Goal: Download file/media

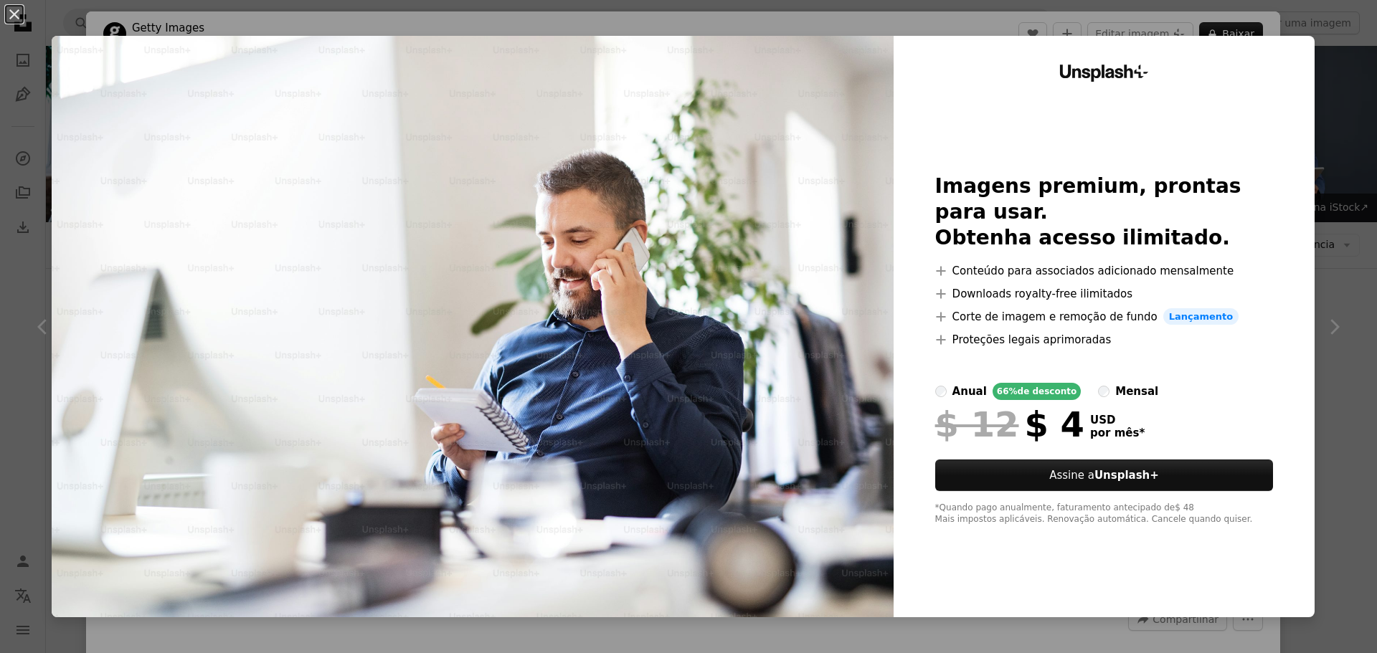
click at [1055, 29] on div "An X shape Unsplash+ Imagens premium, prontas para usar. Obtenha acesso ilimita…" at bounding box center [688, 326] width 1377 height 653
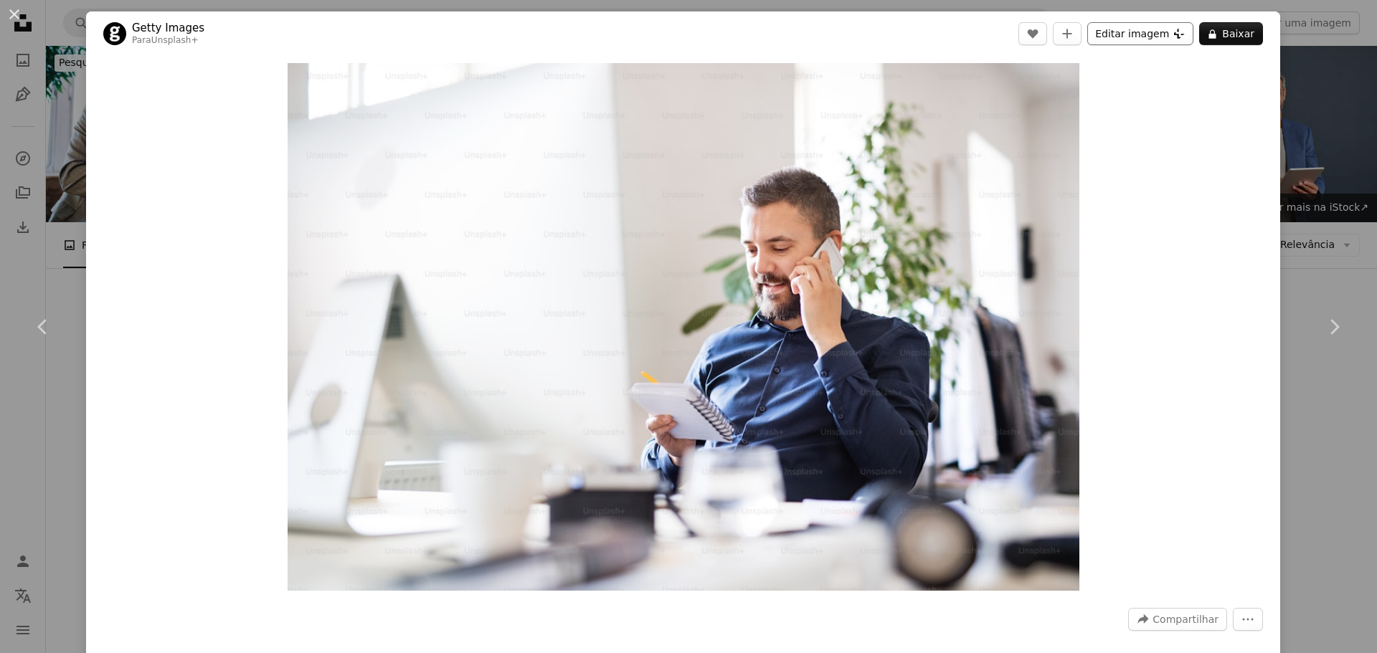
click at [1122, 28] on button "Editar imagem Plus sign for Unsplash+" at bounding box center [1140, 33] width 106 height 23
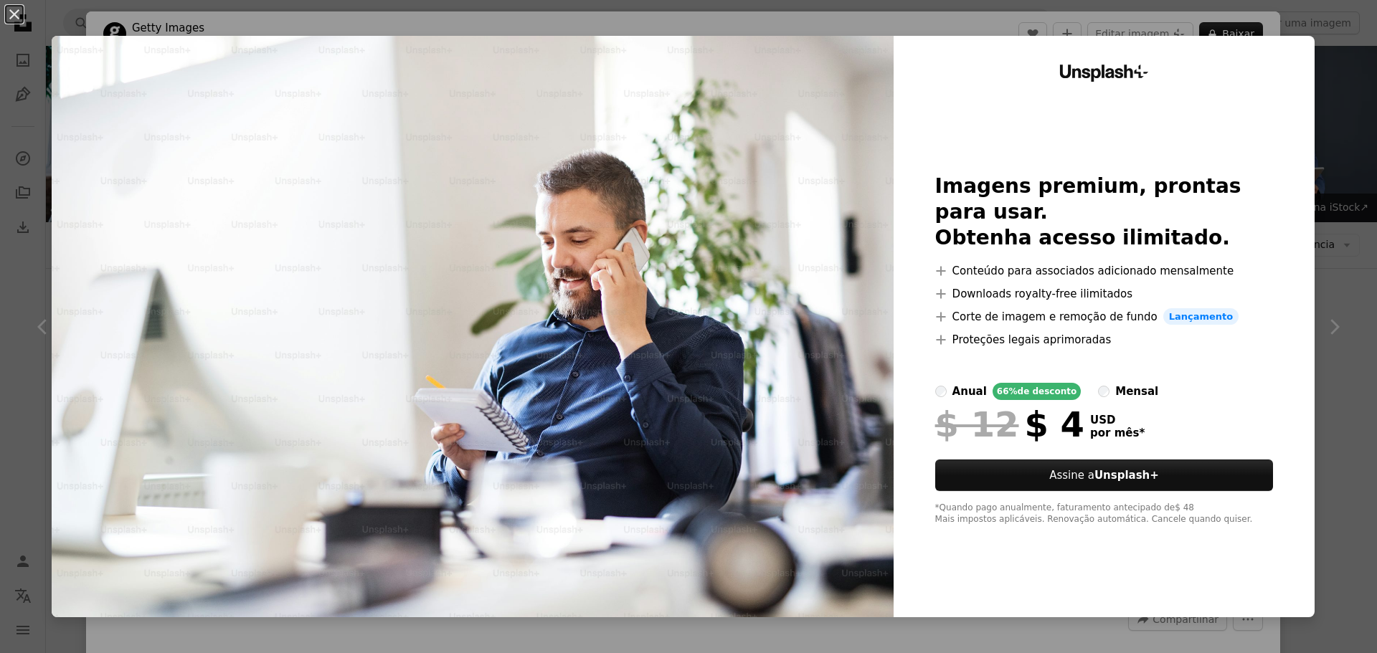
click at [1312, 65] on div "An X shape Unsplash+ Imagens premium, prontas para usar. Obtenha acesso ilimita…" at bounding box center [688, 326] width 1377 height 653
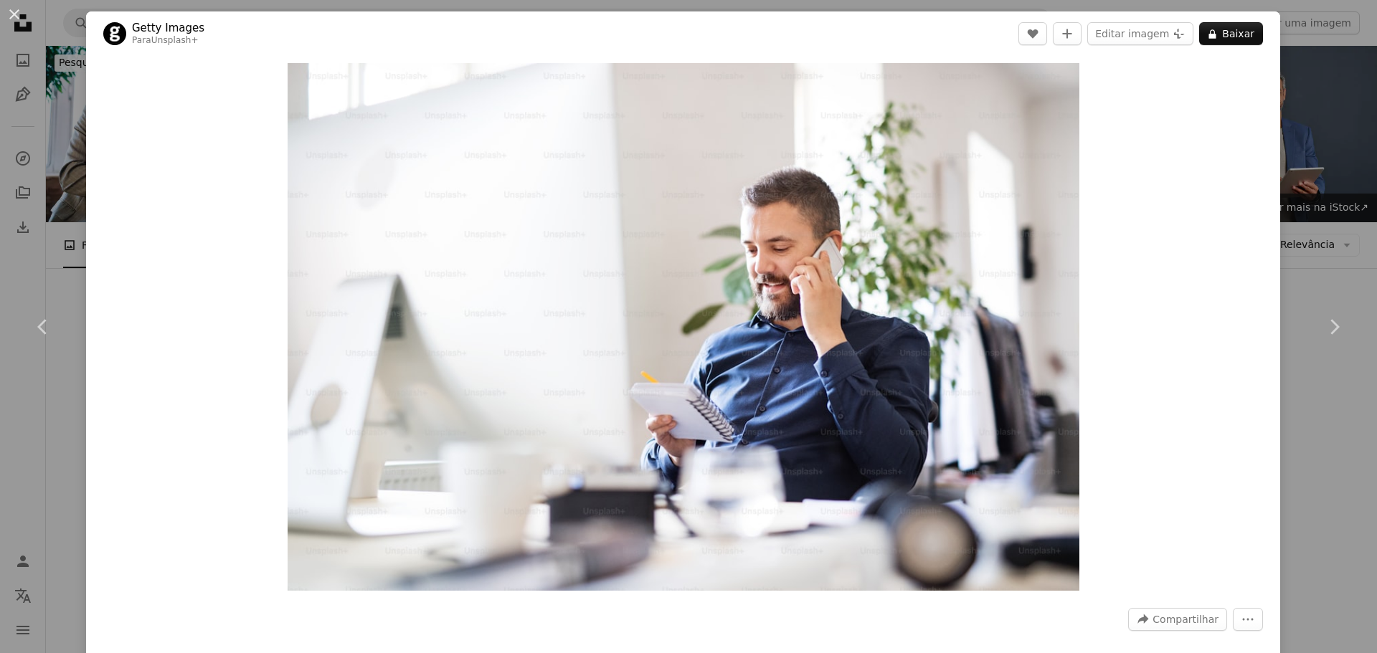
click at [1295, 54] on div "An X shape Chevron left Chevron right Getty Images Para Unsplash+ A heart A plu…" at bounding box center [688, 326] width 1377 height 653
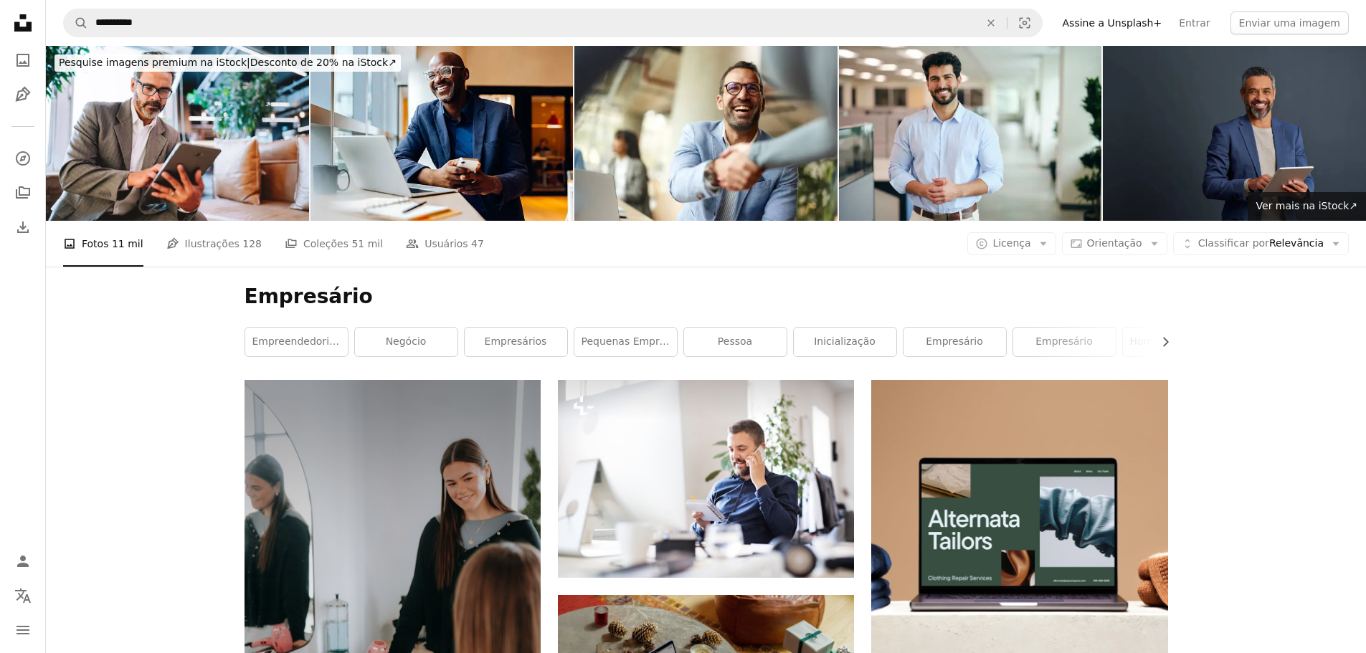
click at [1023, 237] on span "Licença" at bounding box center [1012, 242] width 38 height 11
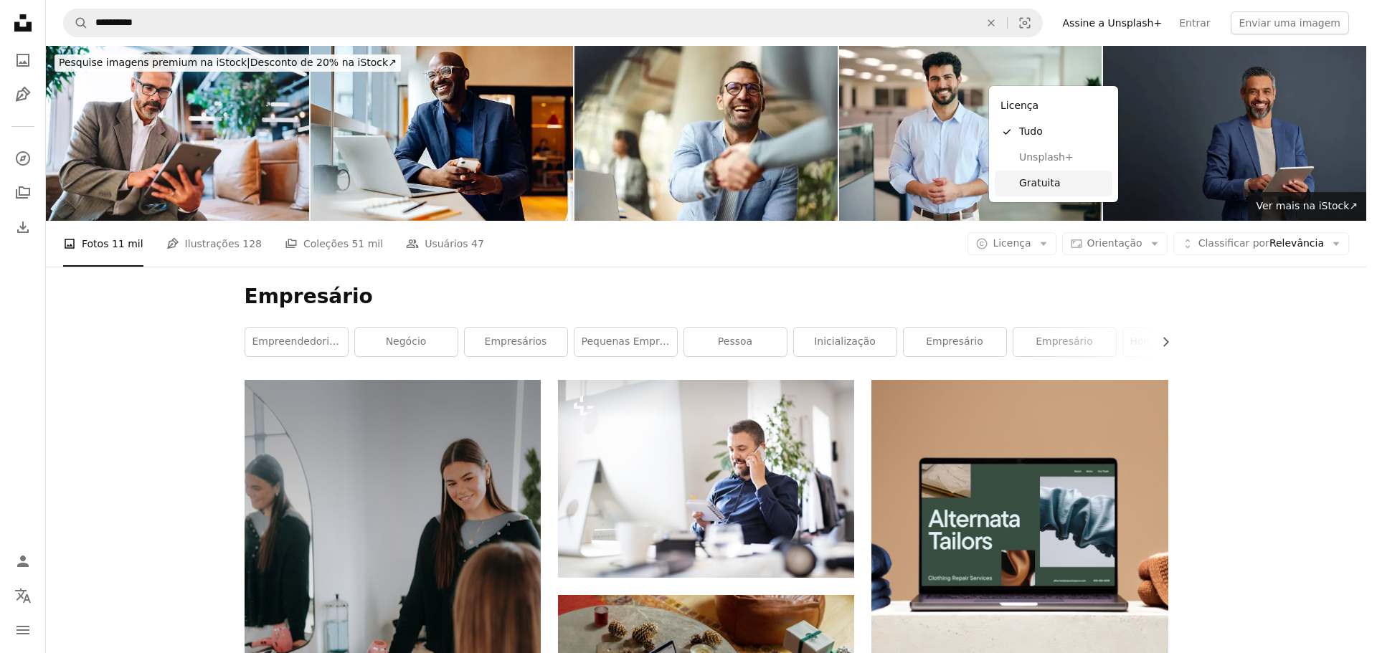
click at [1043, 181] on span "Gratuita" at bounding box center [1062, 183] width 87 height 14
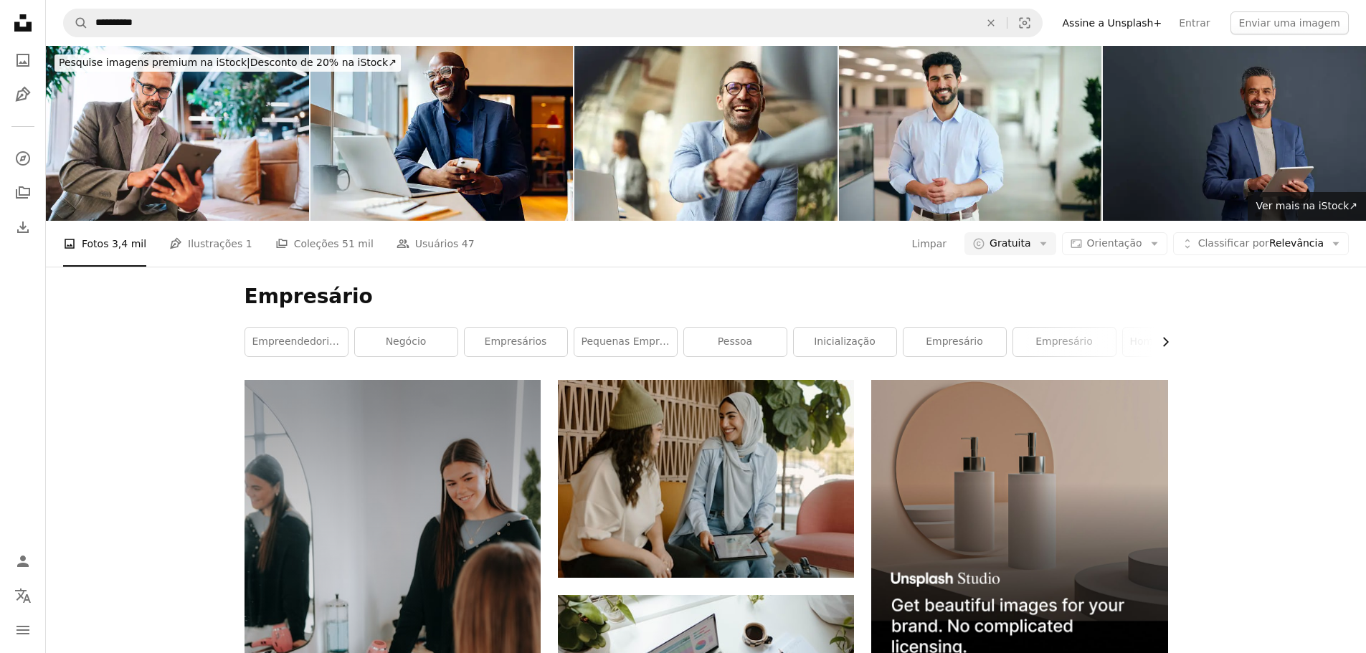
click at [1162, 335] on icon "Chevron right" at bounding box center [1165, 342] width 14 height 14
click at [750, 328] on link "homem de negócios" at bounding box center [787, 342] width 103 height 29
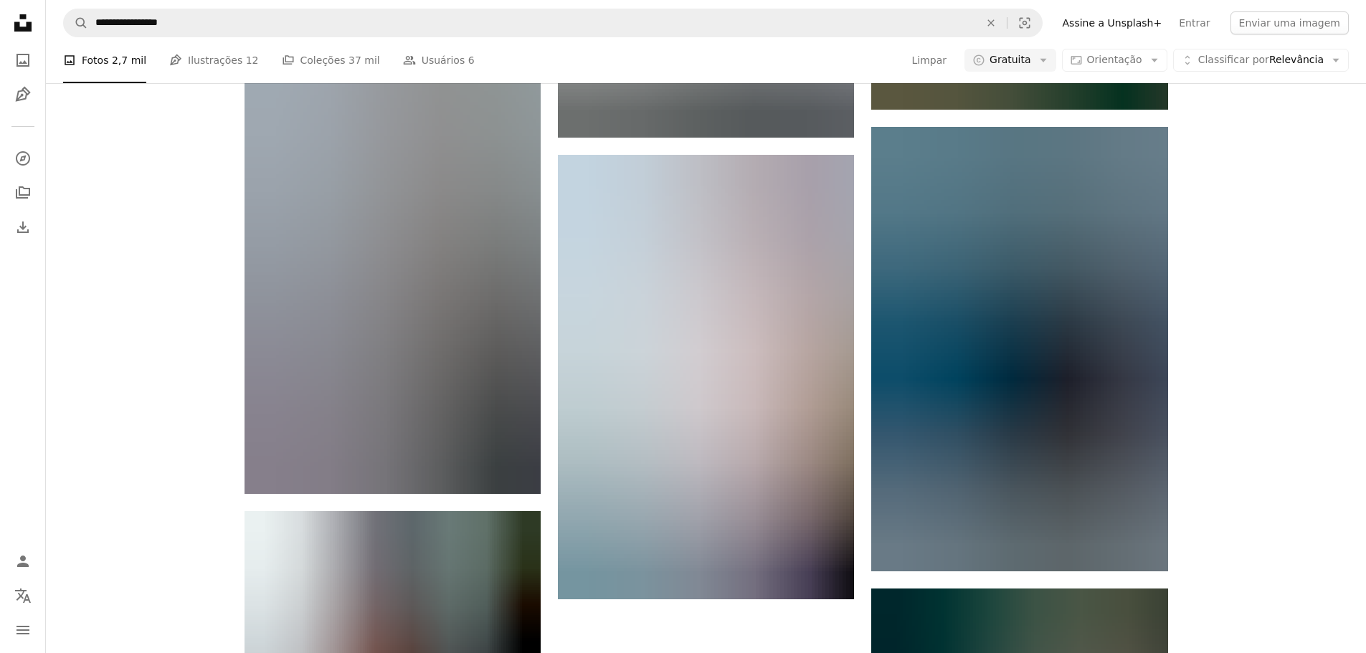
scroll to position [2083, 0]
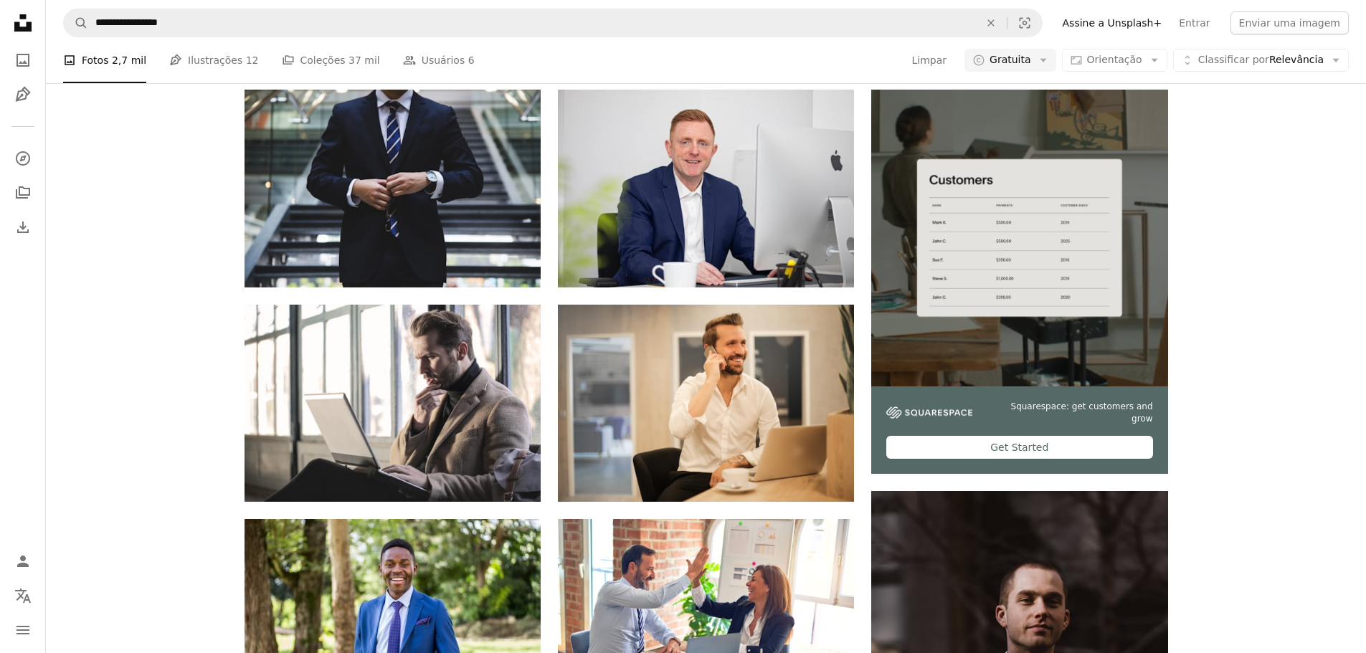
scroll to position [0, 0]
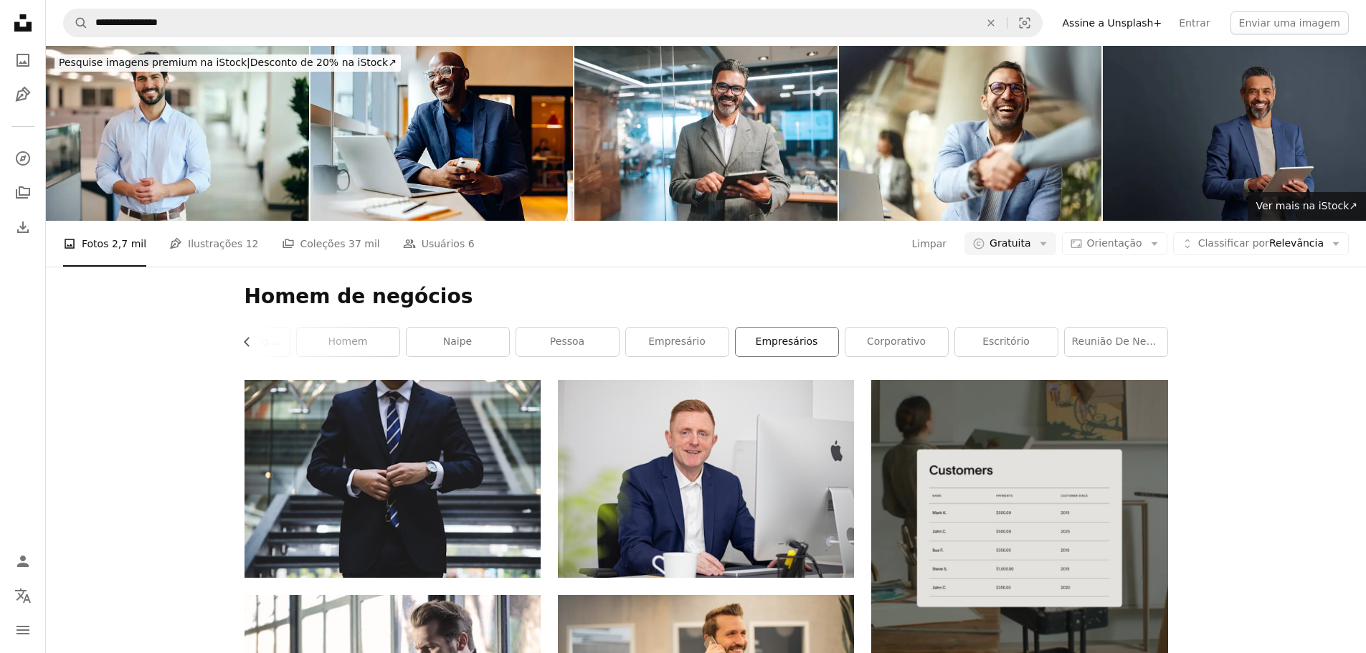
click at [808, 328] on link "Empresários" at bounding box center [787, 342] width 103 height 29
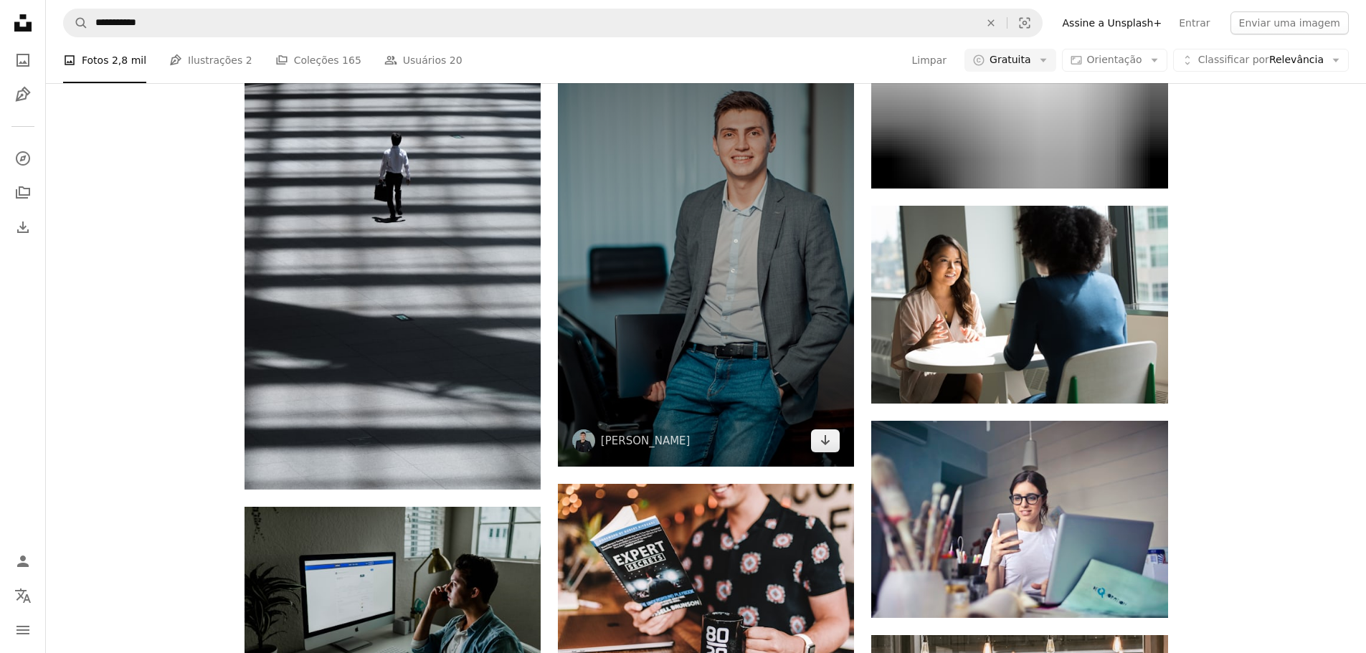
scroll to position [1721, 0]
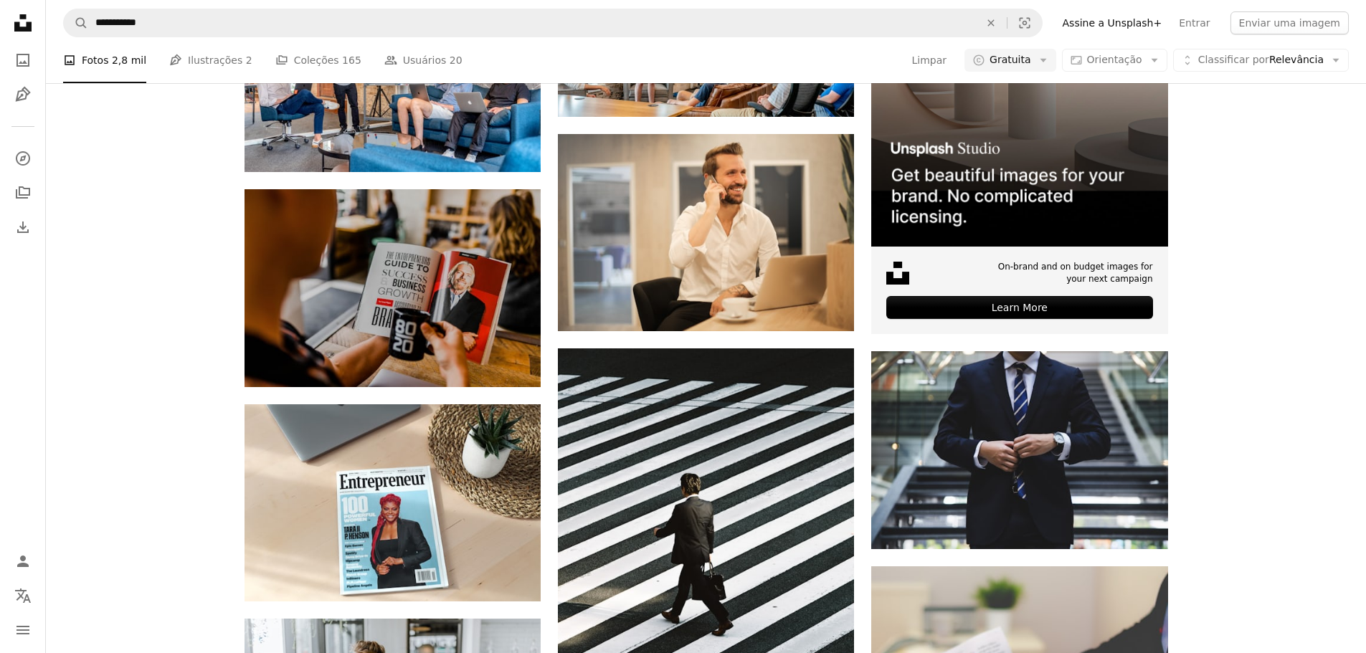
scroll to position [0, 0]
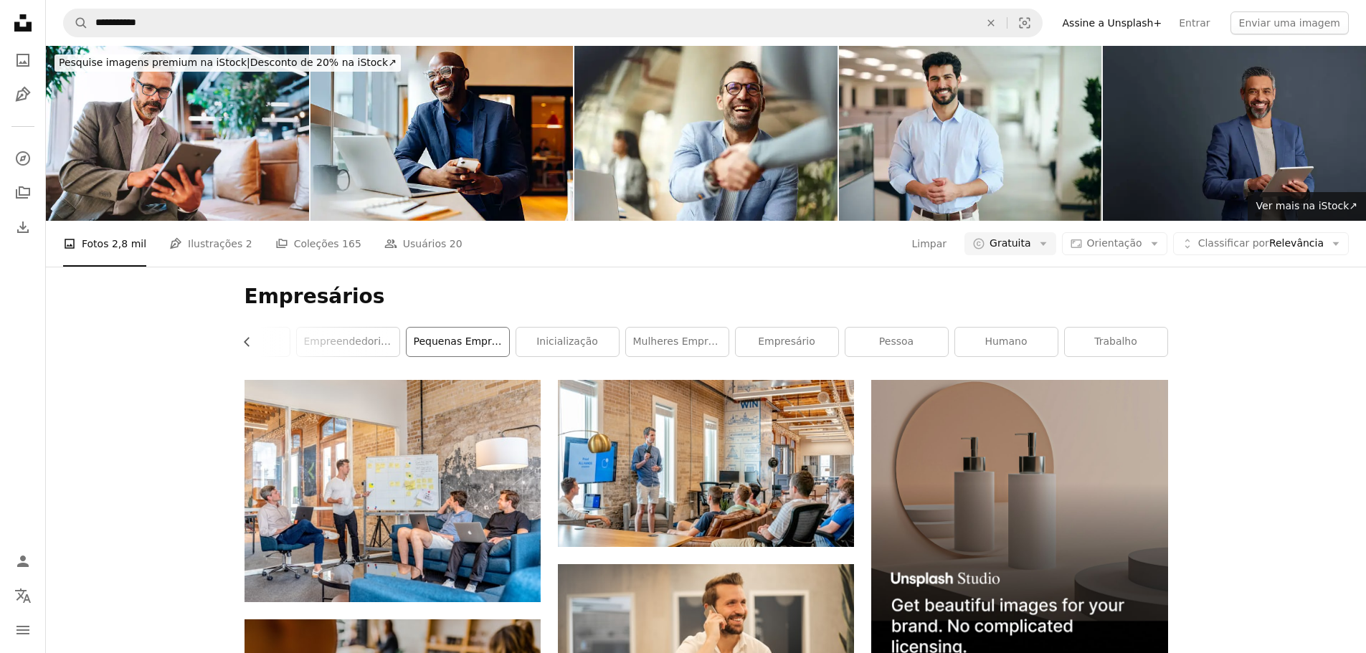
drag, startPoint x: 516, startPoint y: 166, endPoint x: 503, endPoint y: 165, distance: 12.3
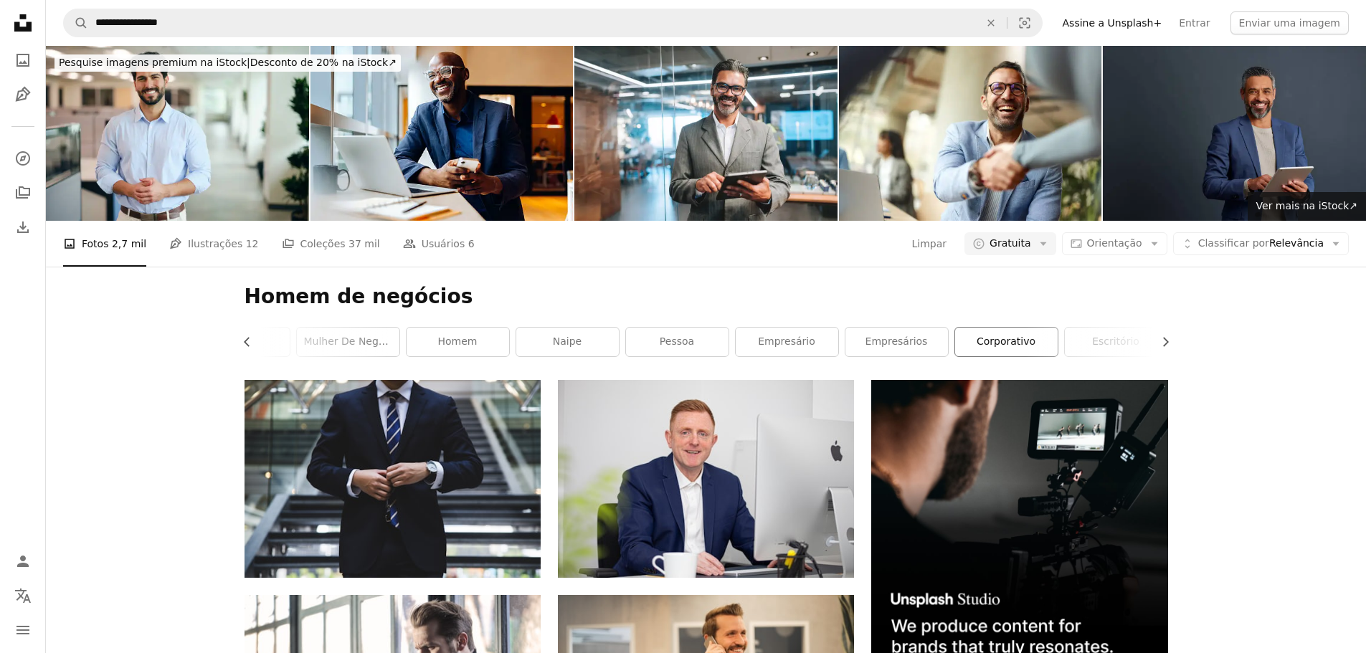
click at [969, 328] on link "corporativo" at bounding box center [1006, 342] width 103 height 29
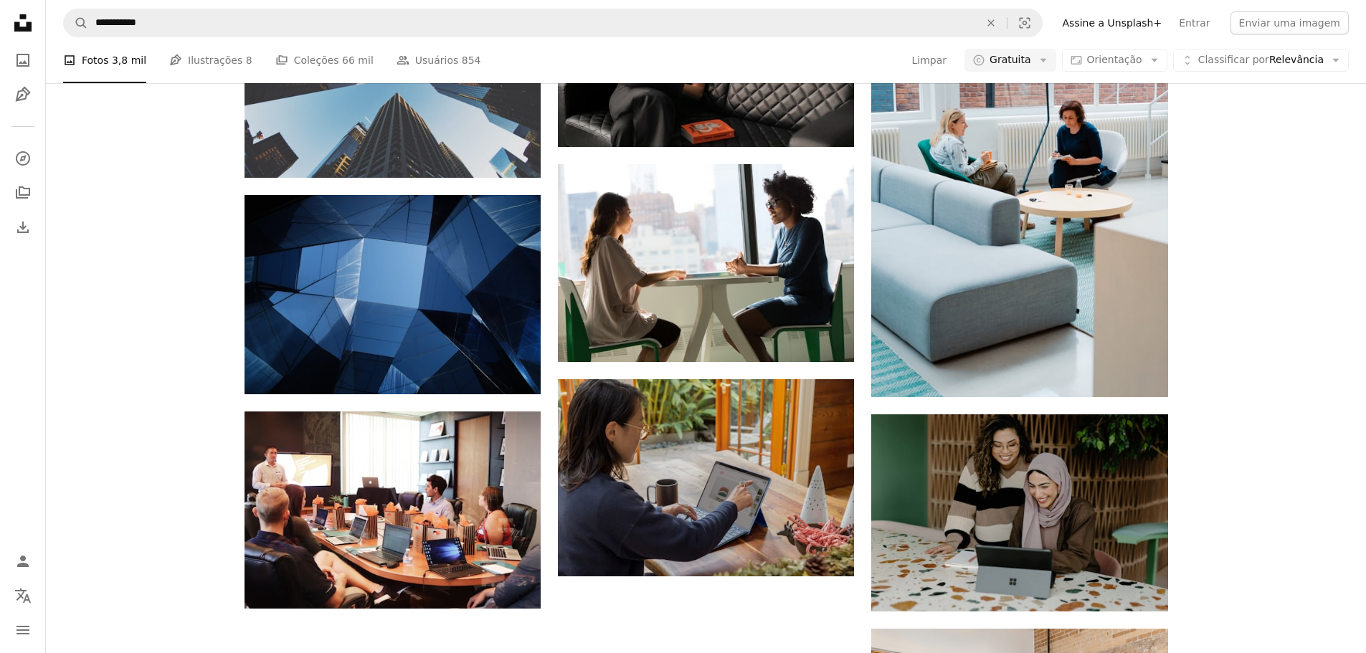
scroll to position [1578, 0]
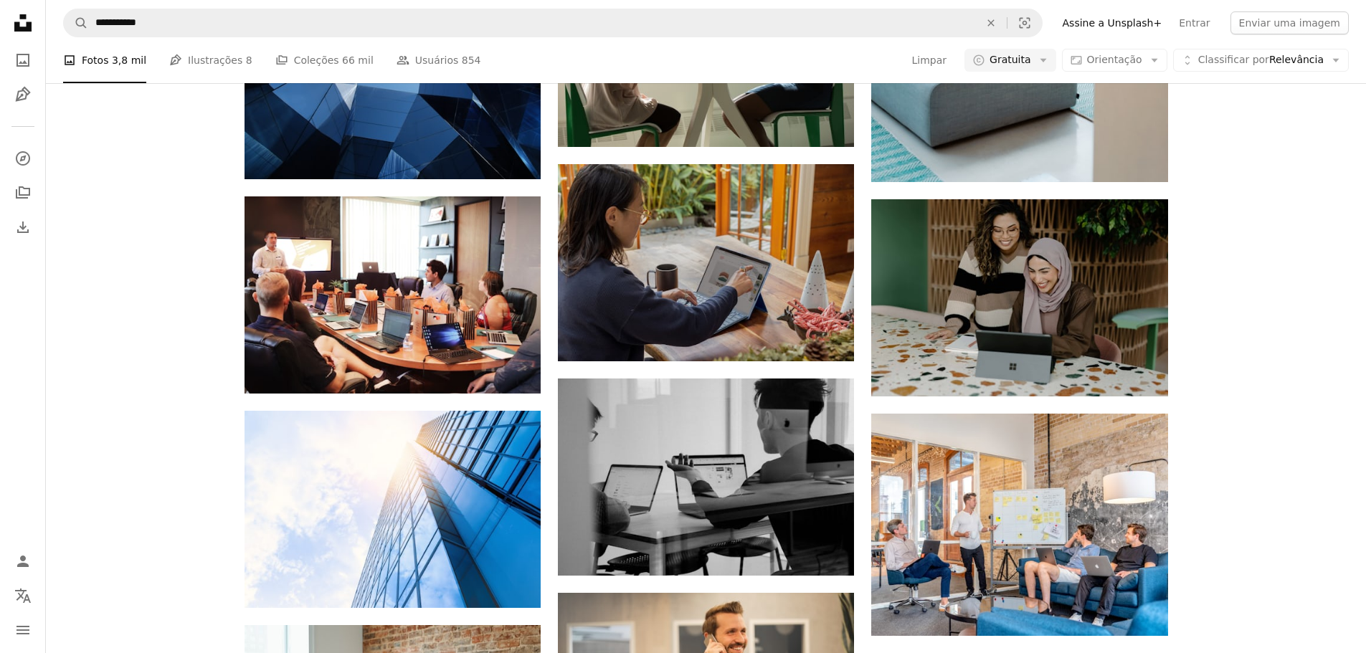
scroll to position [1936, 0]
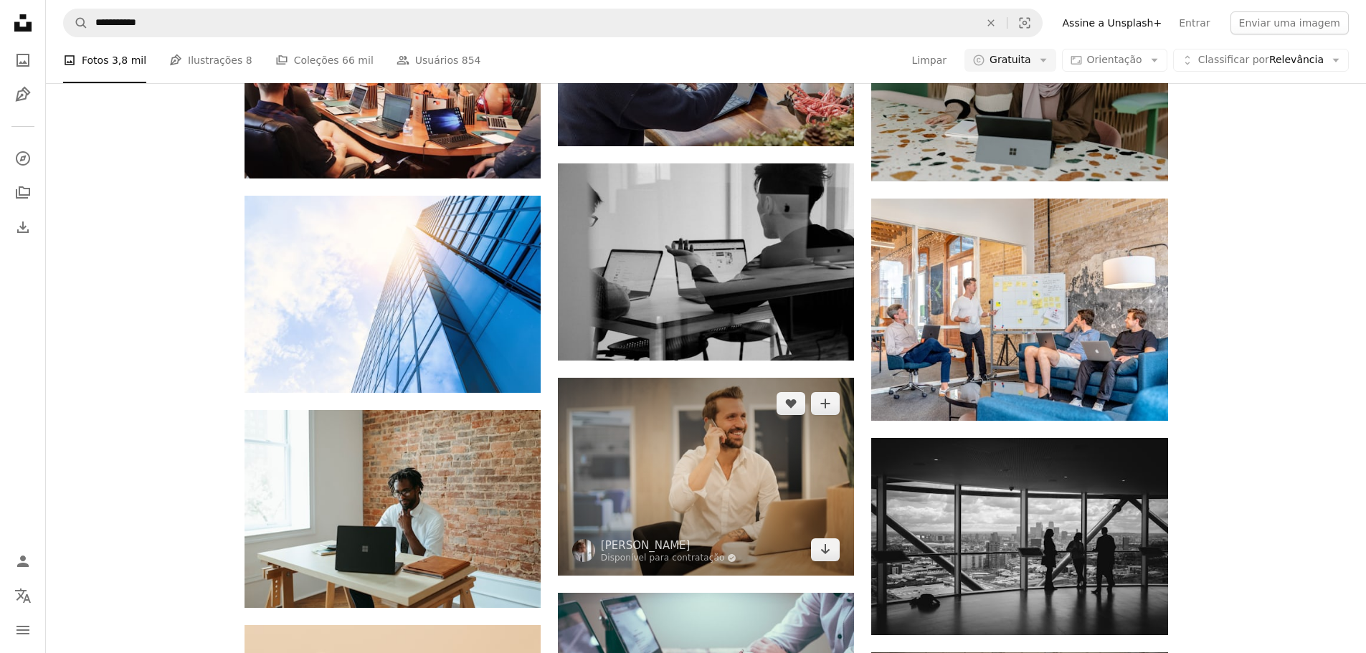
click at [773, 378] on img at bounding box center [706, 476] width 296 height 197
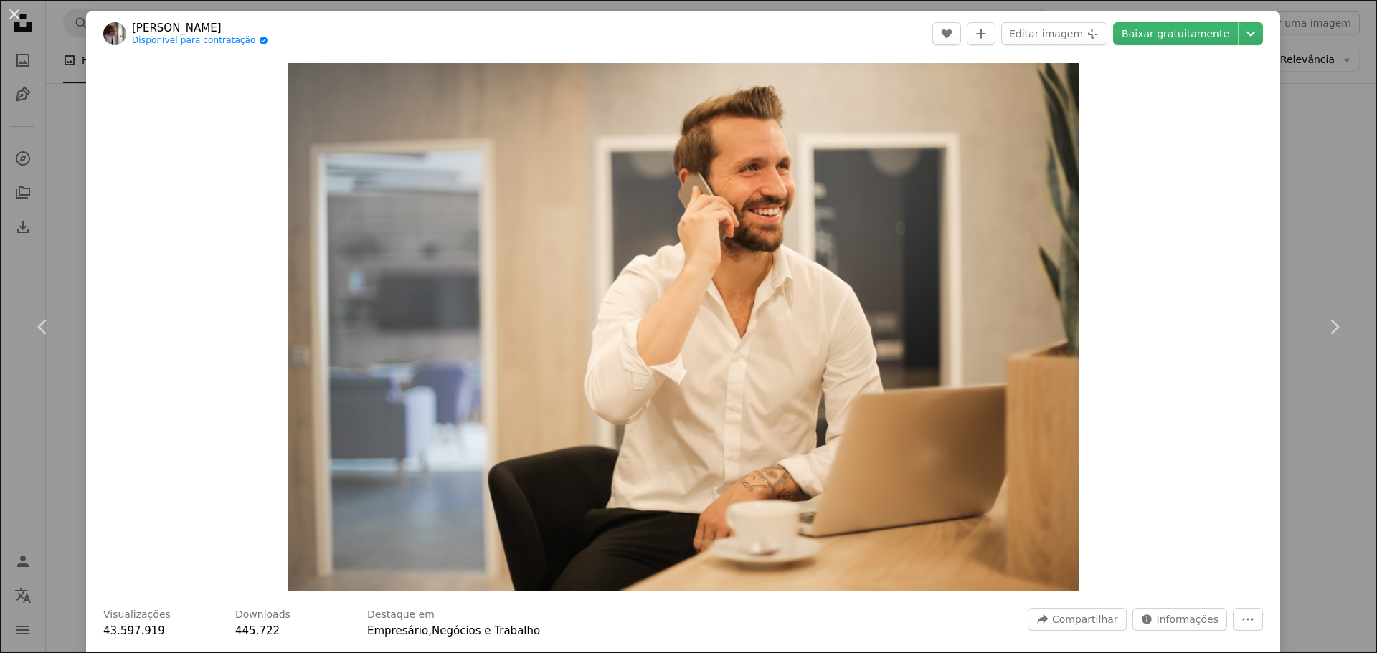
click at [29, 120] on div "An X shape Chevron left Chevron right bruce mars Disponível para contratação A …" at bounding box center [688, 326] width 1377 height 653
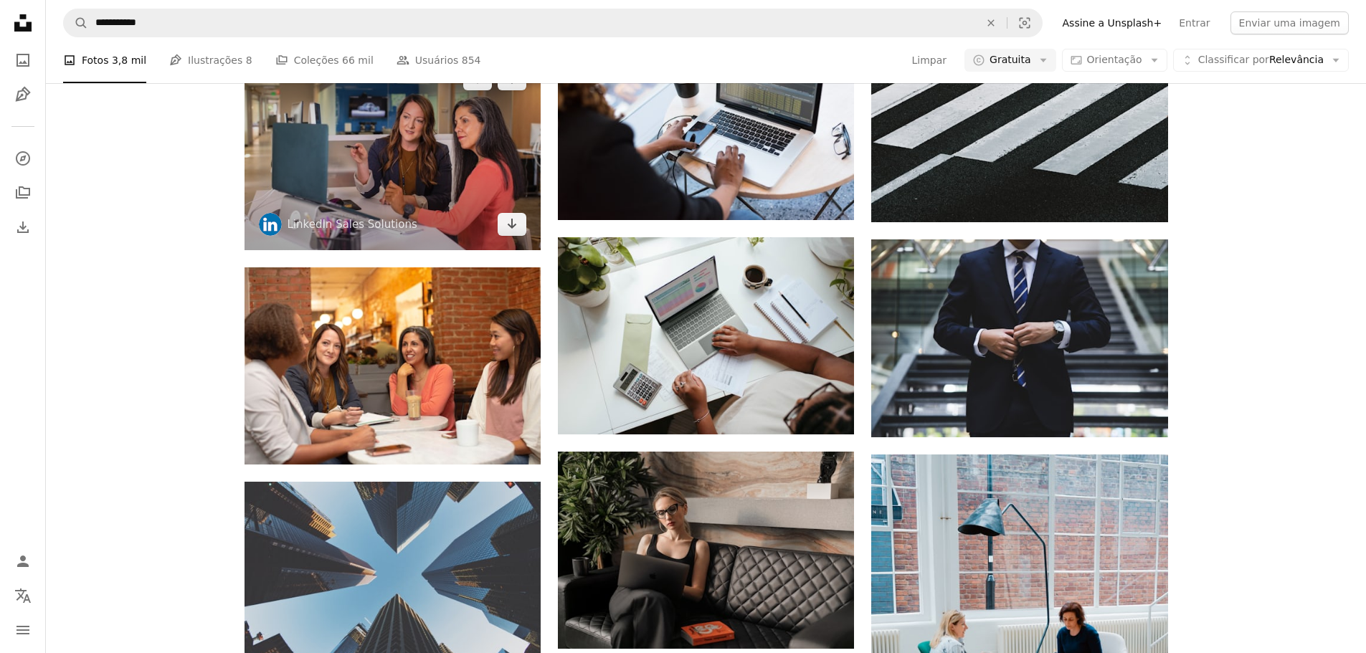
scroll to position [932, 0]
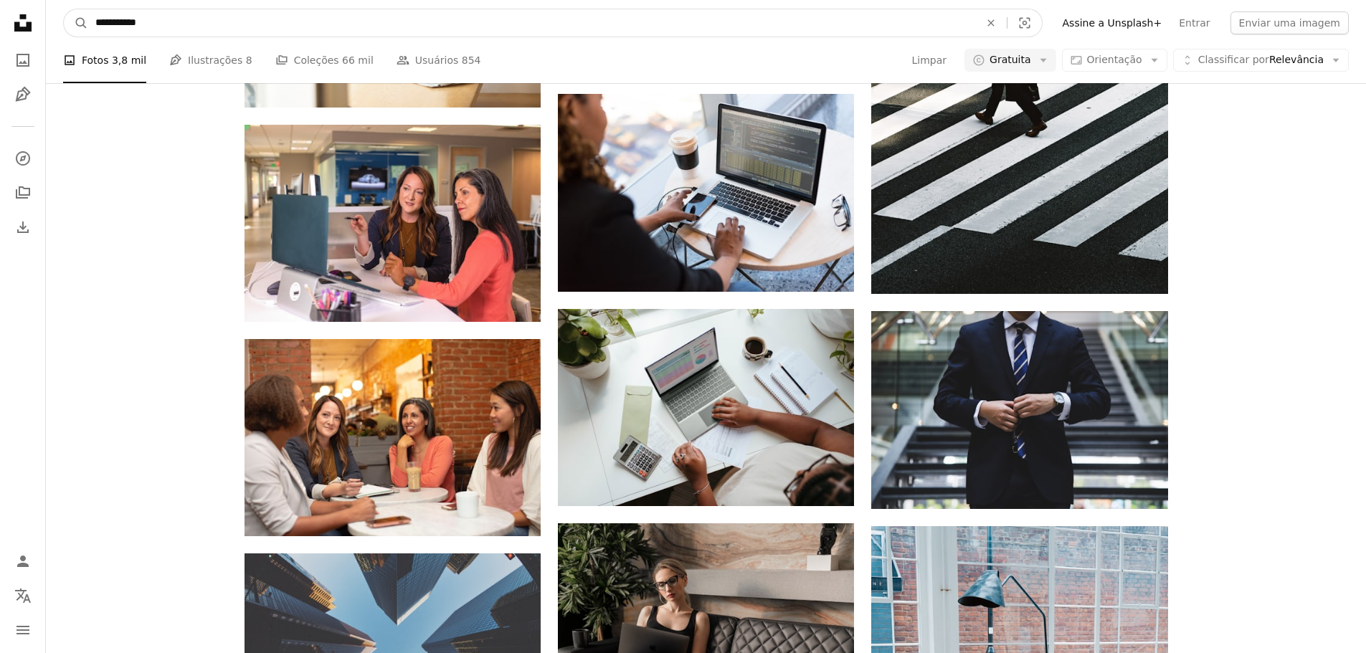
click at [179, 22] on input "**********" at bounding box center [531, 22] width 887 height 27
type input "**********"
click at [64, 9] on button "A magnifying glass" at bounding box center [76, 22] width 24 height 27
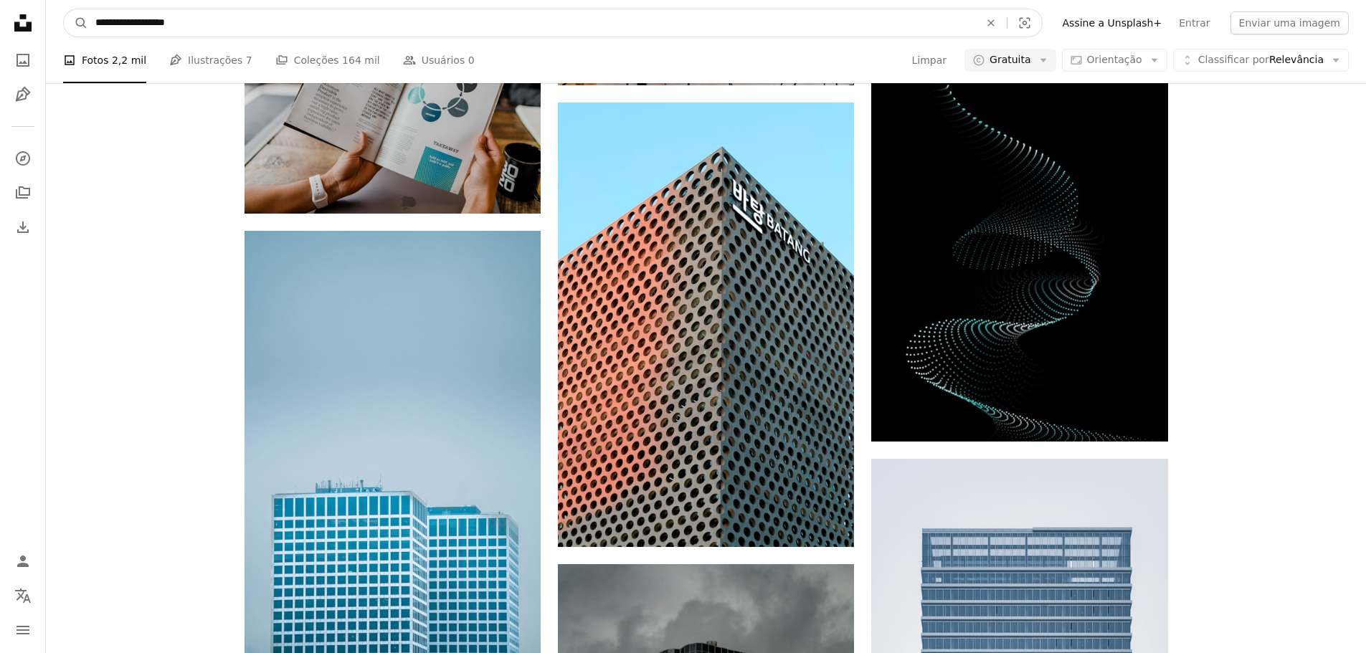
scroll to position [945, 0]
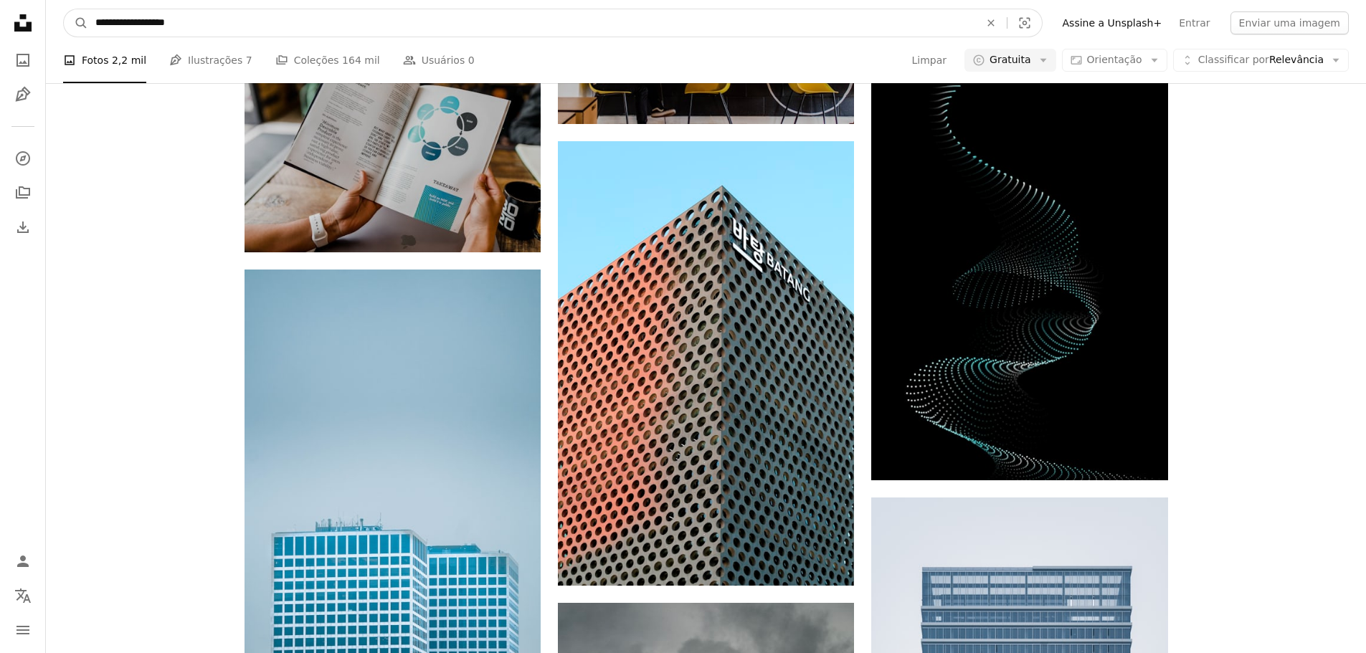
drag, startPoint x: 217, startPoint y: 11, endPoint x: 60, endPoint y: 11, distance: 157.1
click at [60, 11] on nav "**********" at bounding box center [706, 23] width 1320 height 46
type input "**********"
click at [64, 9] on button "A magnifying glass" at bounding box center [76, 22] width 24 height 27
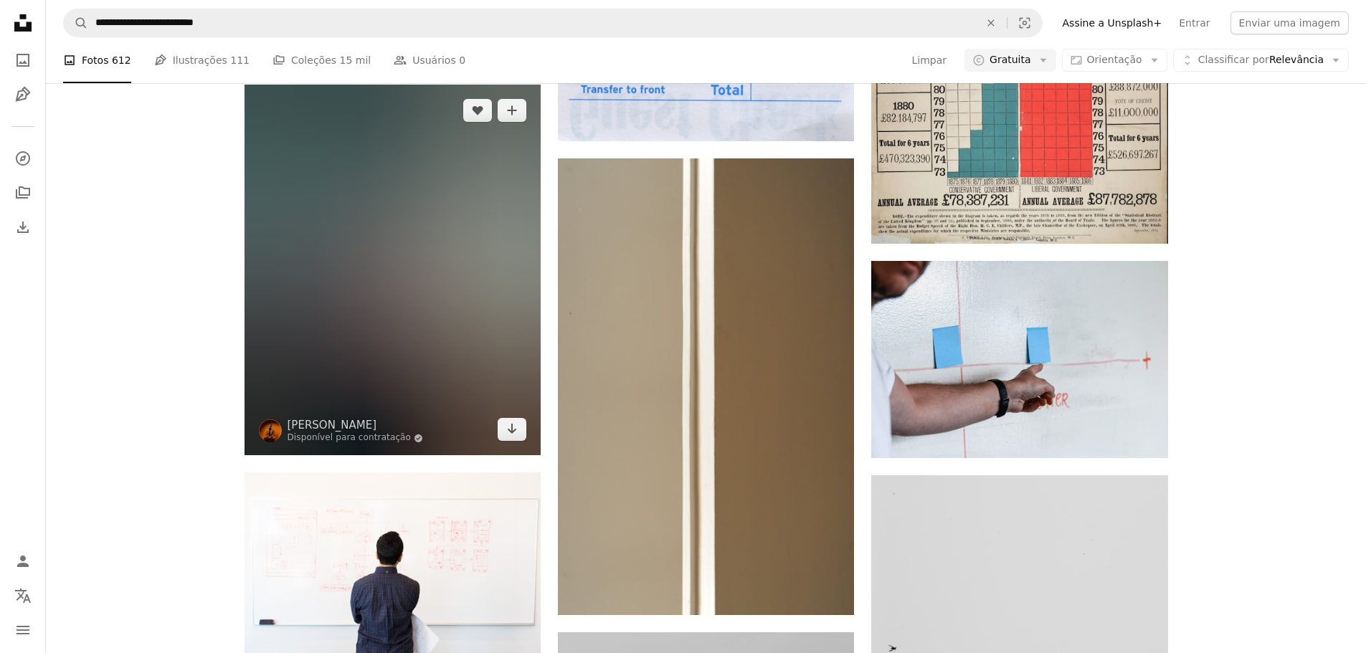
scroll to position [1649, 0]
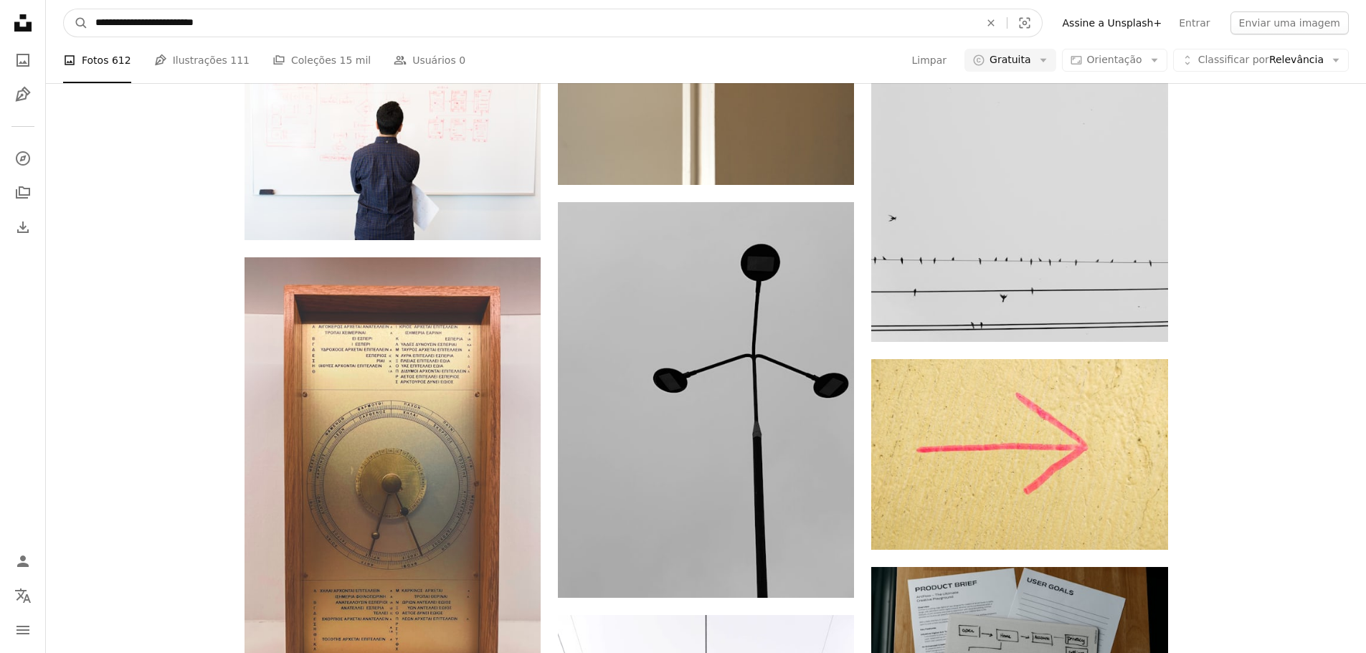
drag, startPoint x: 248, startPoint y: 20, endPoint x: 138, endPoint y: 22, distance: 109.7
click at [138, 22] on input "**********" at bounding box center [531, 22] width 887 height 27
type input "**********"
click at [64, 9] on button "A magnifying glass" at bounding box center [76, 22] width 24 height 27
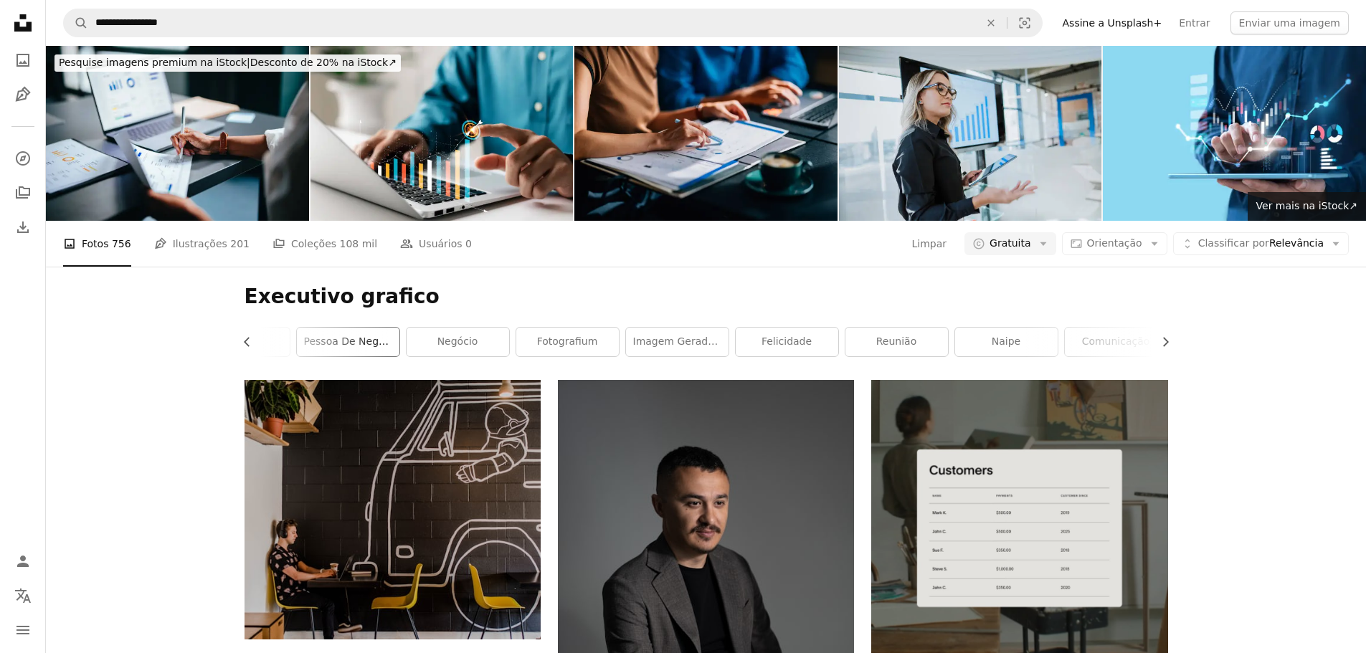
click at [332, 328] on link "pessoa de negócio" at bounding box center [348, 342] width 103 height 29
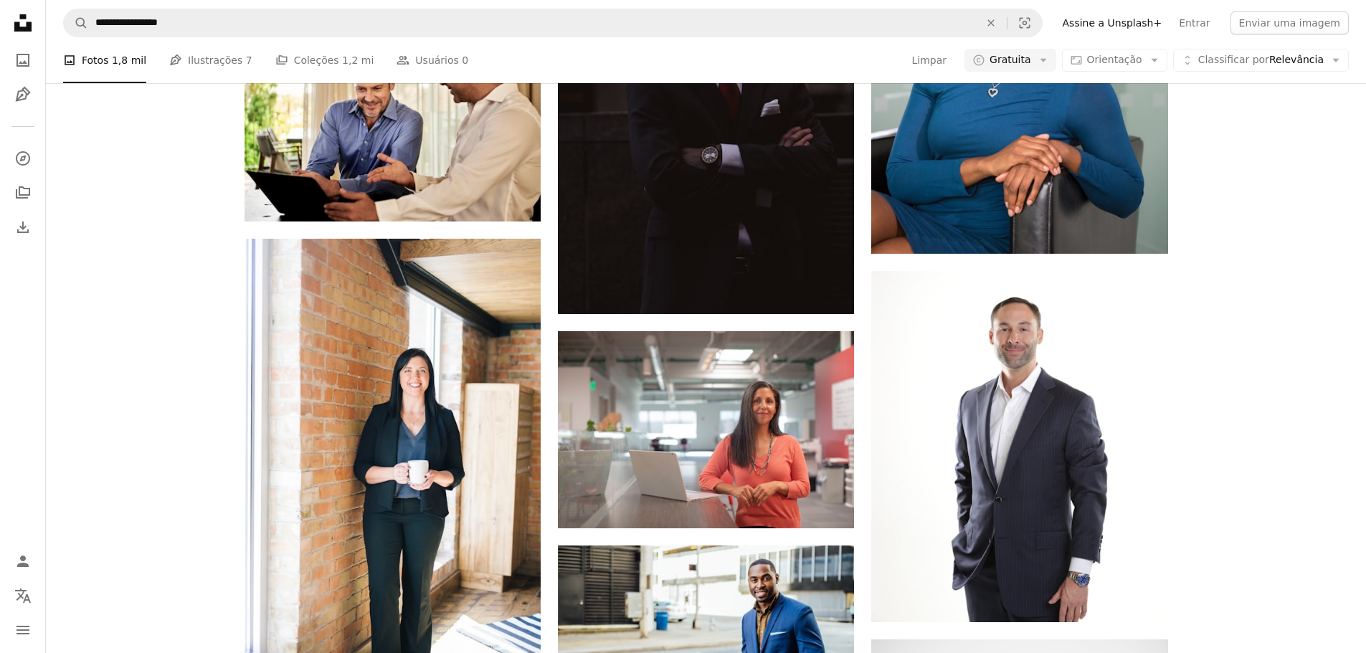
scroll to position [1291, 0]
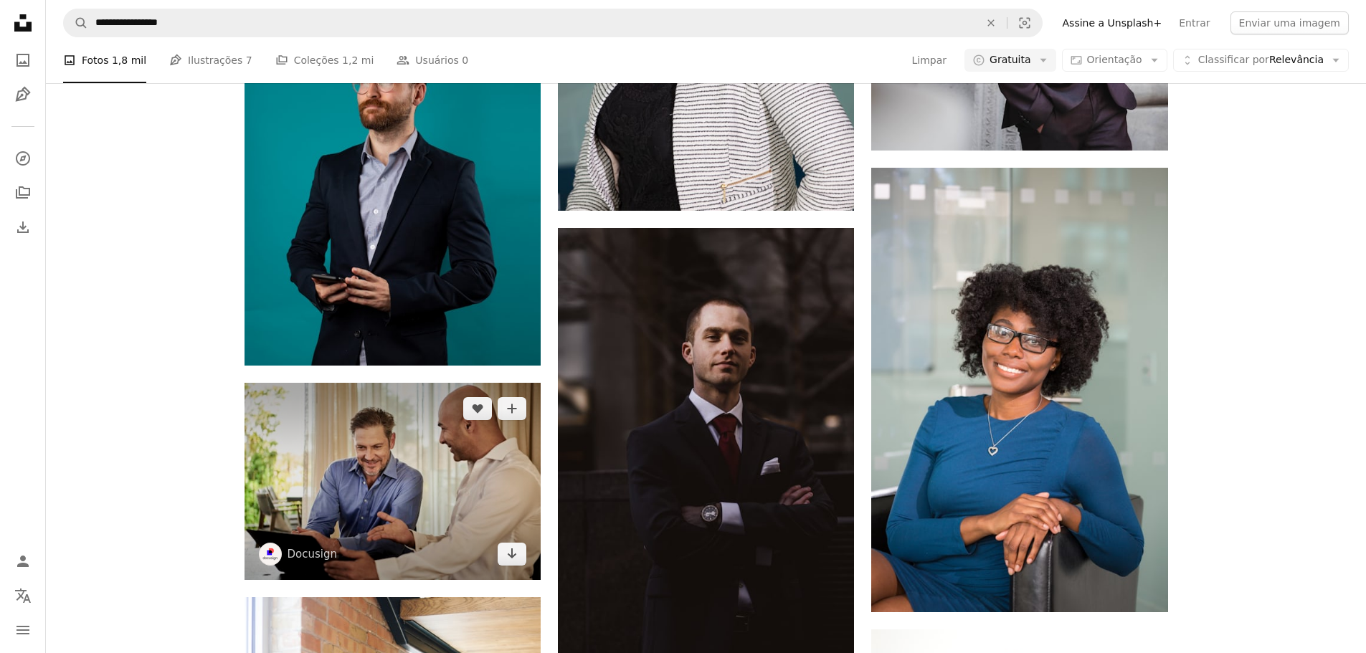
click at [431, 383] on img at bounding box center [393, 481] width 296 height 197
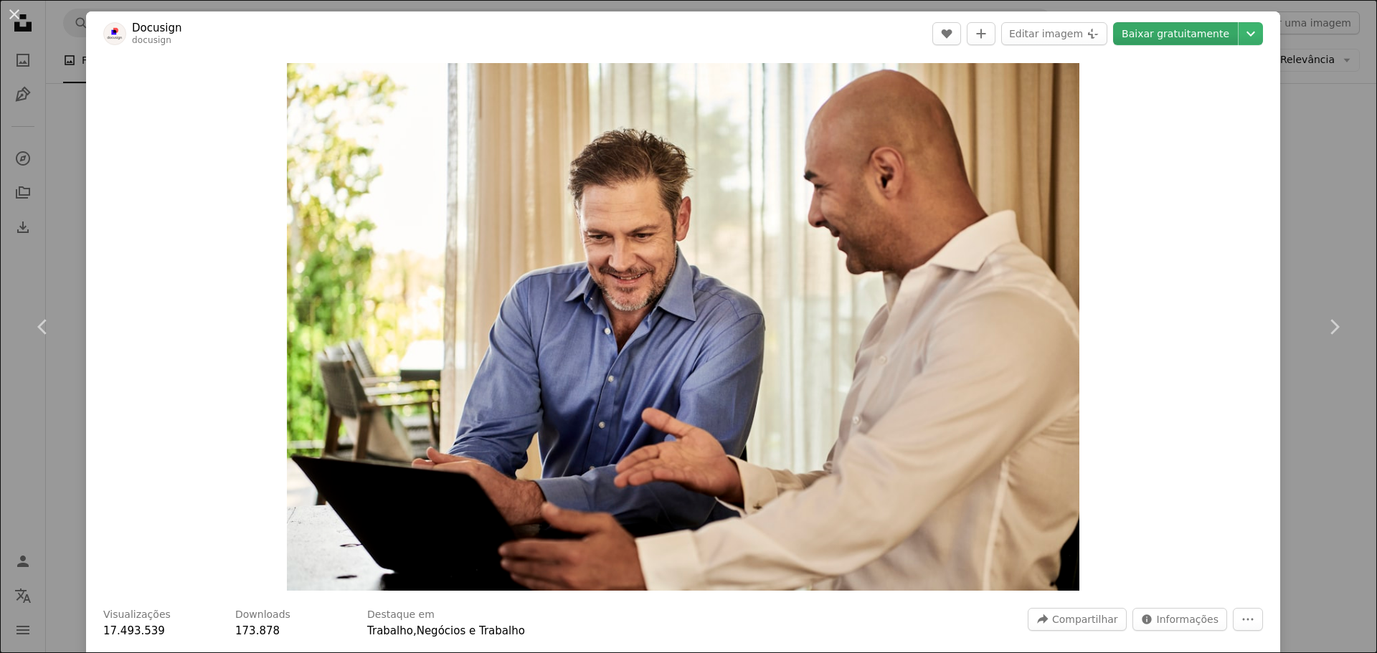
click at [1160, 27] on link "Baixar gratuitamente" at bounding box center [1175, 33] width 125 height 23
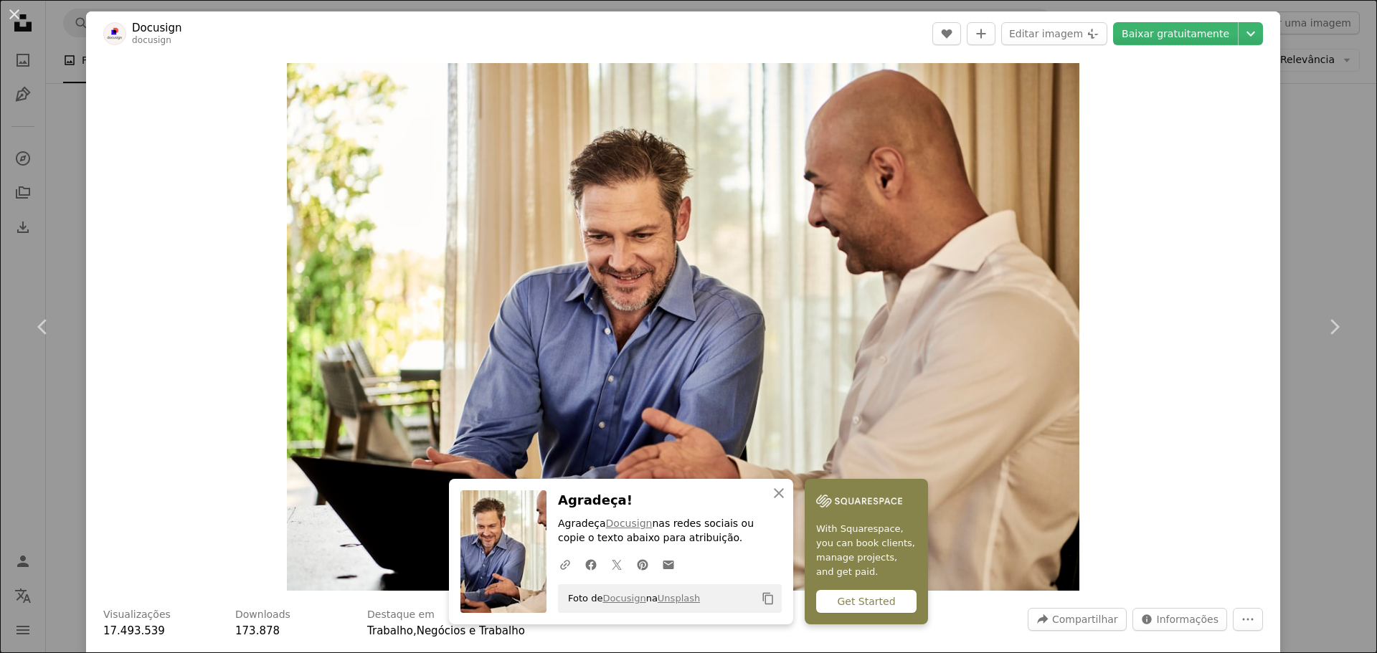
click at [1305, 232] on div "An X shape Chevron left Chevron right An X shape Fechar Agradeça! Agradeça Docu…" at bounding box center [688, 326] width 1377 height 653
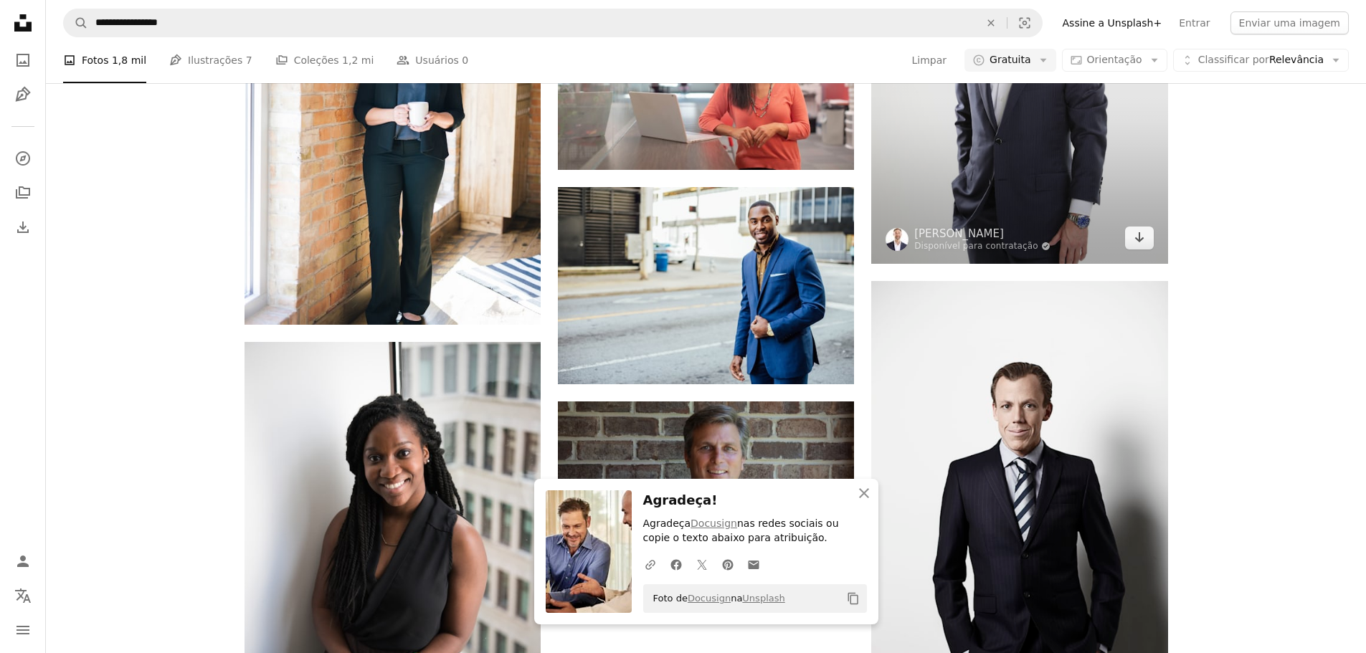
scroll to position [2295, 0]
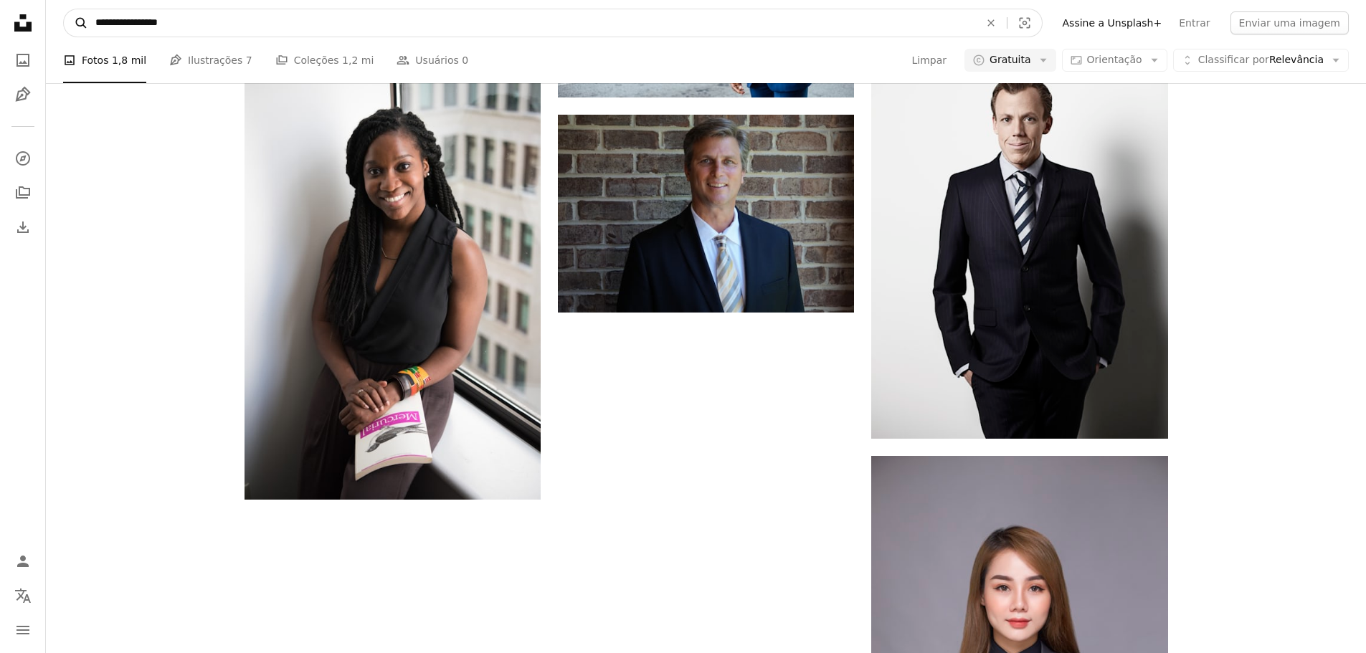
drag, startPoint x: 304, startPoint y: 20, endPoint x: 70, endPoint y: 16, distance: 233.8
click at [70, 16] on form "**********" at bounding box center [553, 23] width 980 height 29
type input "**********"
click at [64, 9] on button "A magnifying glass" at bounding box center [76, 22] width 24 height 27
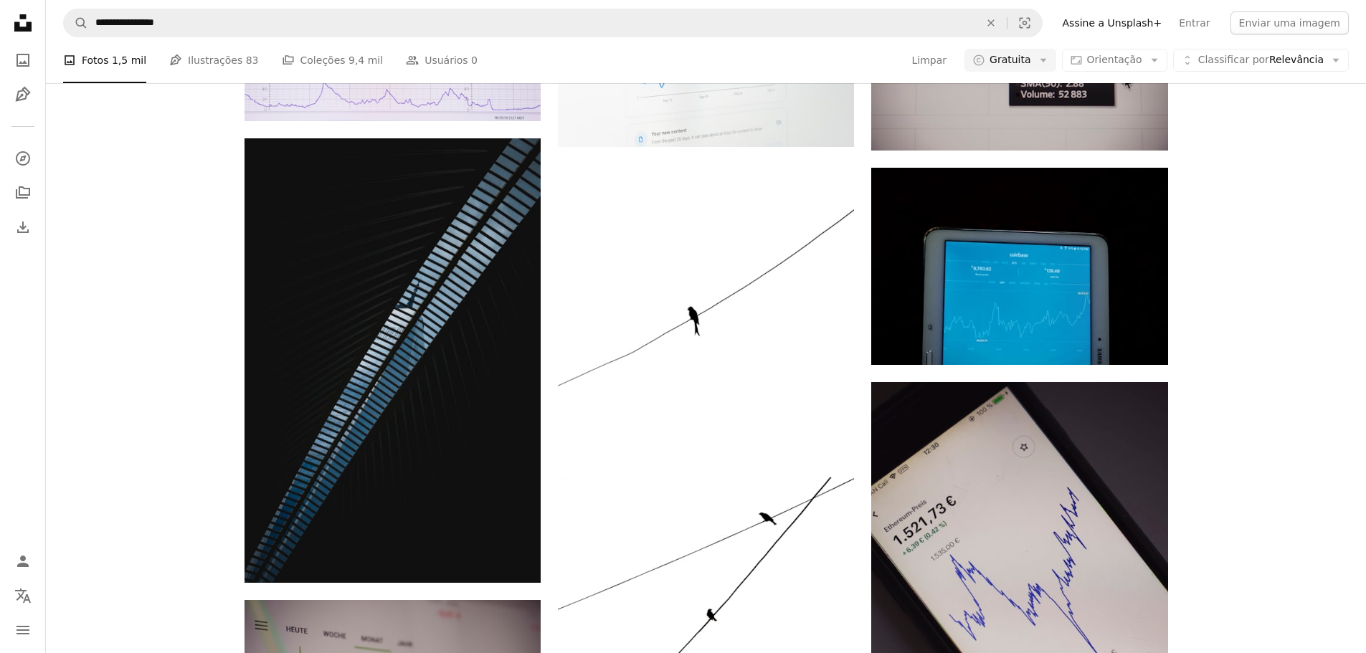
scroll to position [1578, 0]
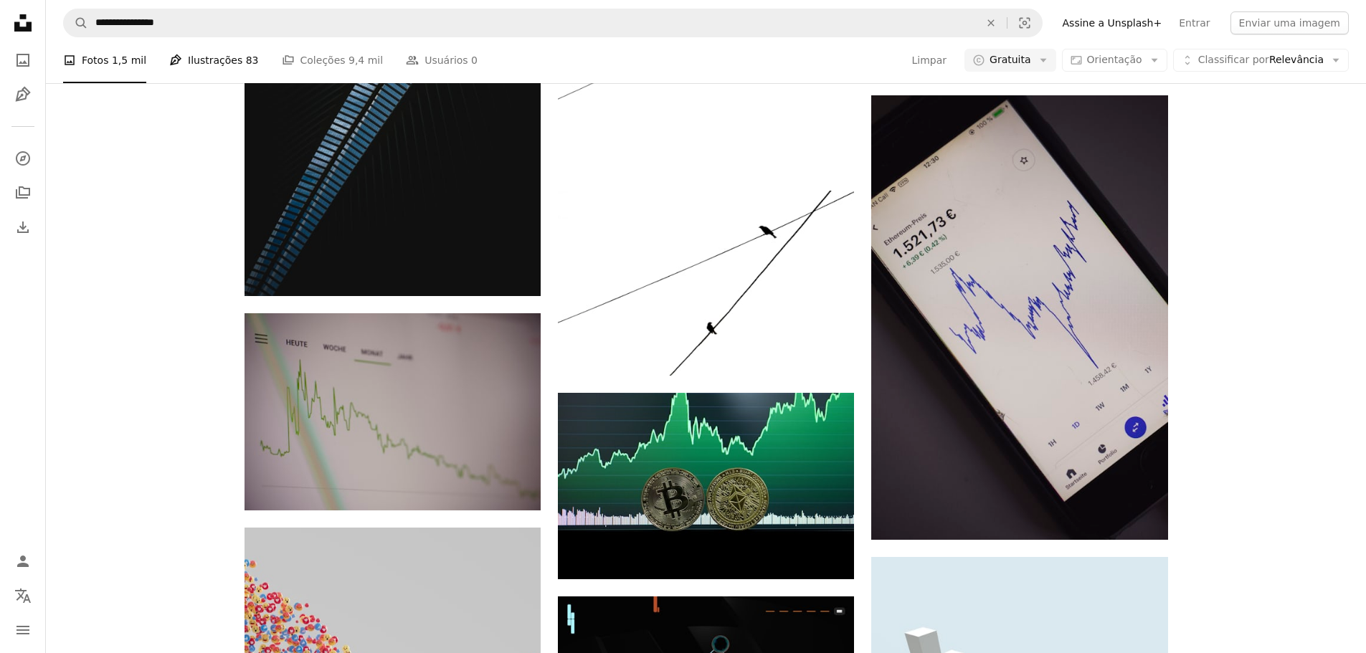
click at [179, 65] on link "Pen Tool Ilustrações 83" at bounding box center [213, 60] width 89 height 46
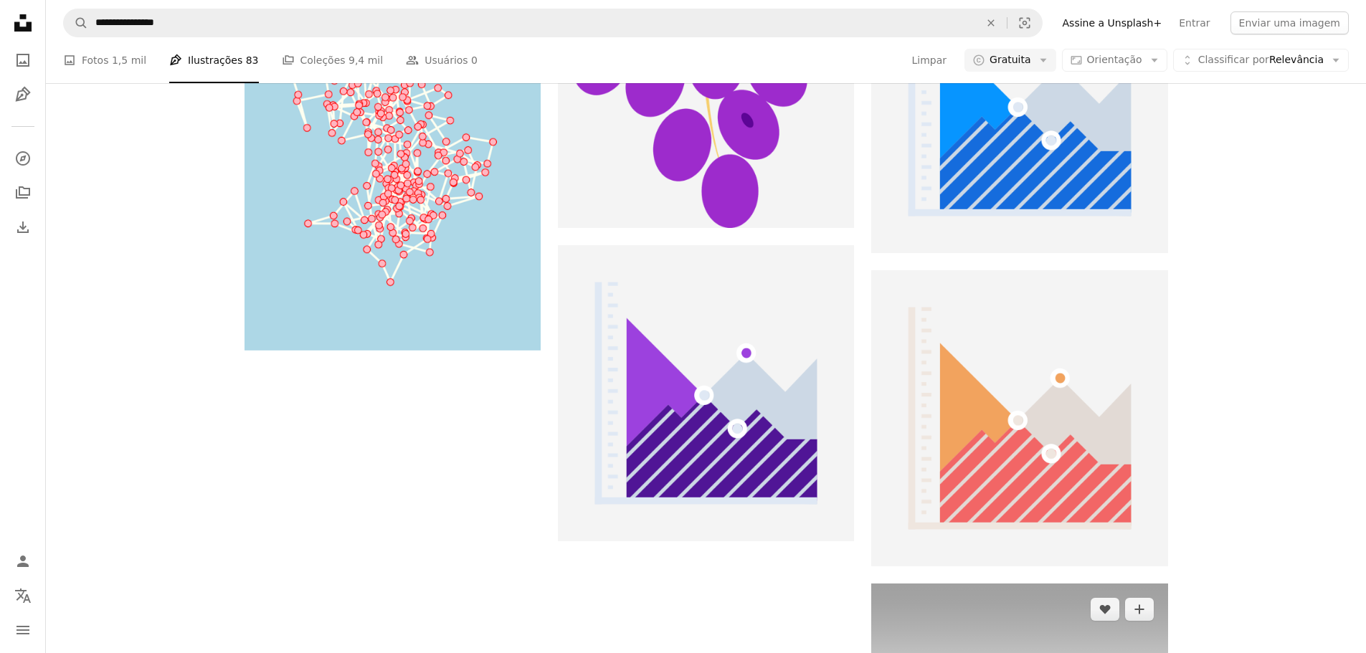
scroll to position [2136, 0]
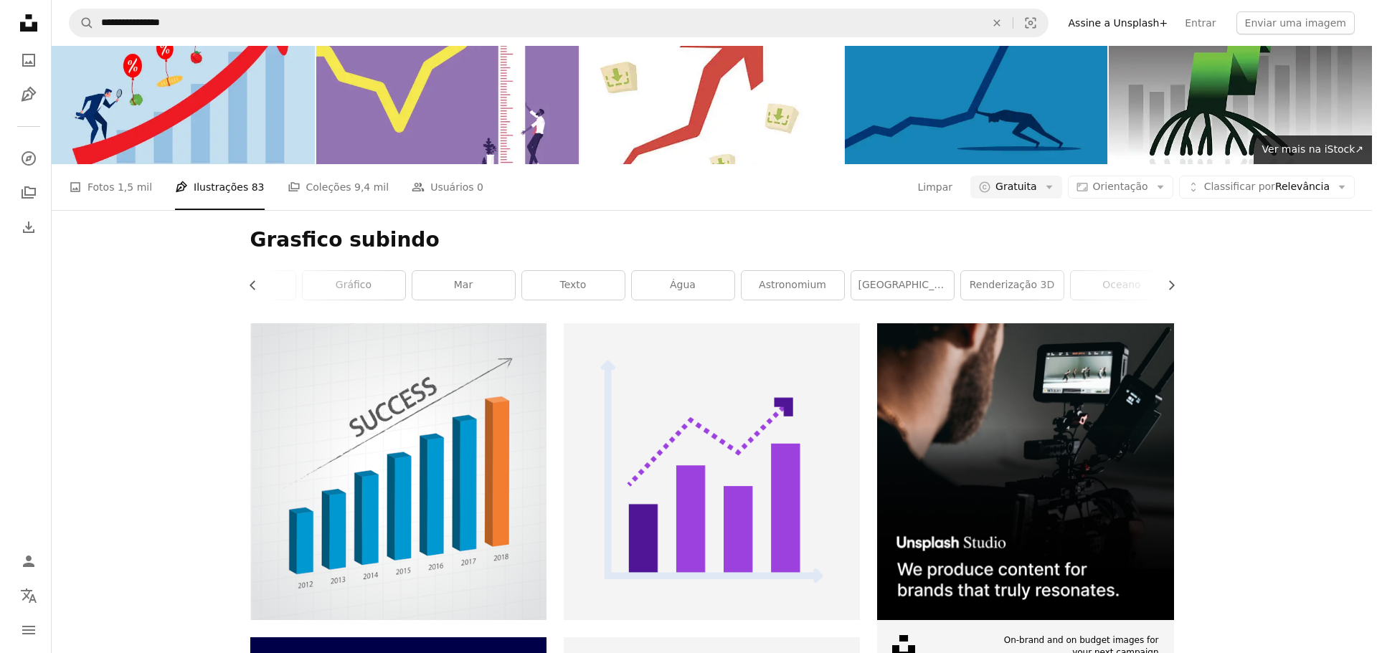
scroll to position [272, 0]
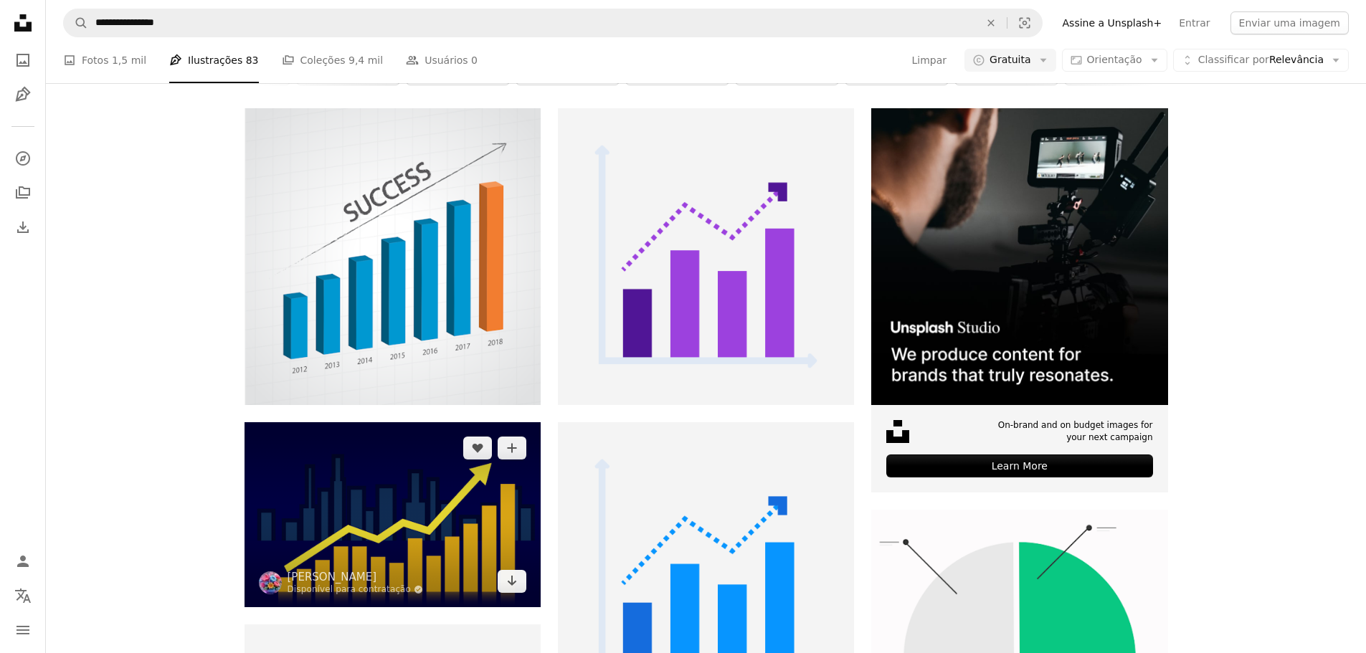
click at [371, 422] on img at bounding box center [393, 514] width 296 height 185
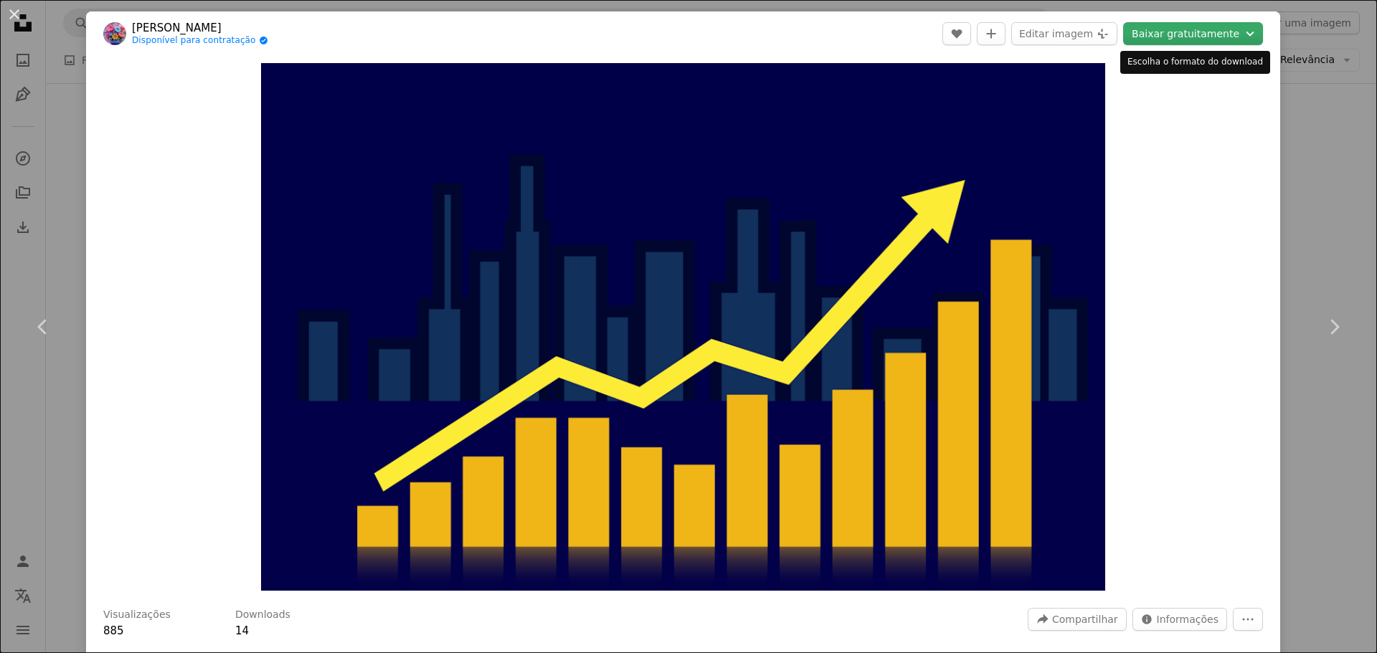
click at [1205, 31] on button "Baixar gratuitamente Chevron down" at bounding box center [1193, 33] width 140 height 23
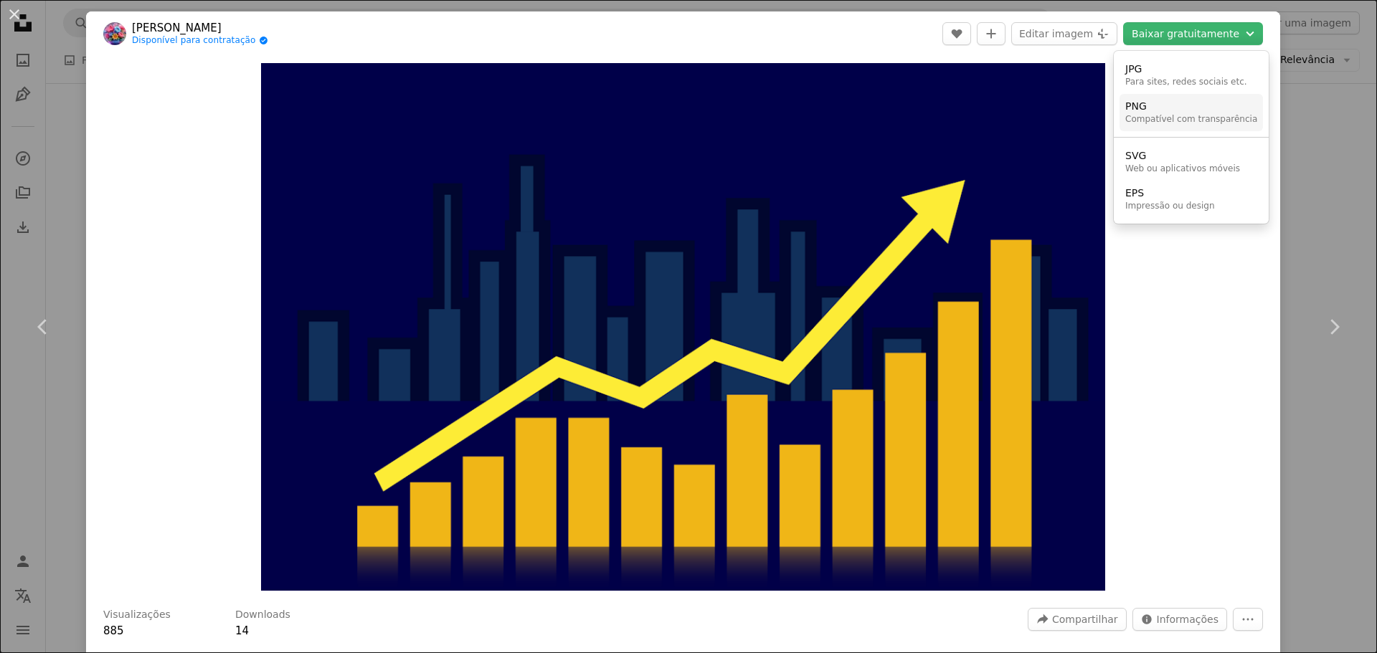
click at [1142, 120] on div "Compatível com transparência" at bounding box center [1191, 119] width 132 height 11
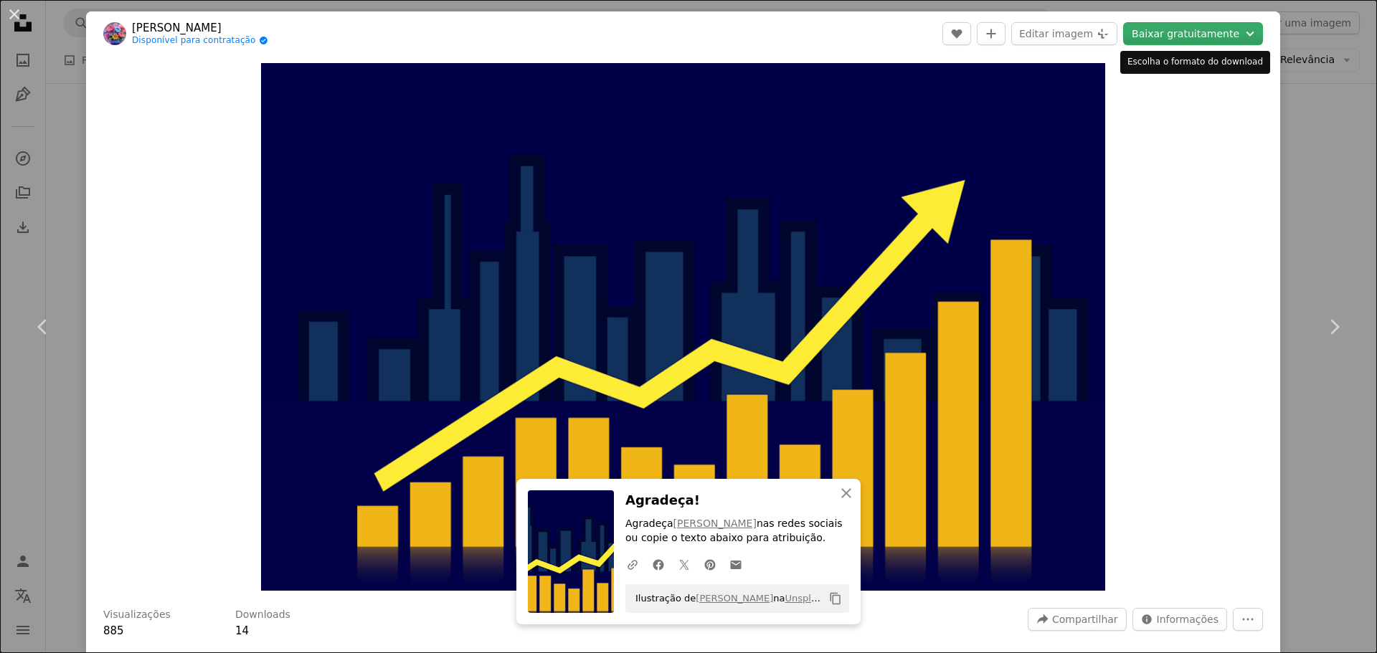
click at [1206, 34] on button "Baixar gratuitamente Chevron down" at bounding box center [1193, 33] width 140 height 23
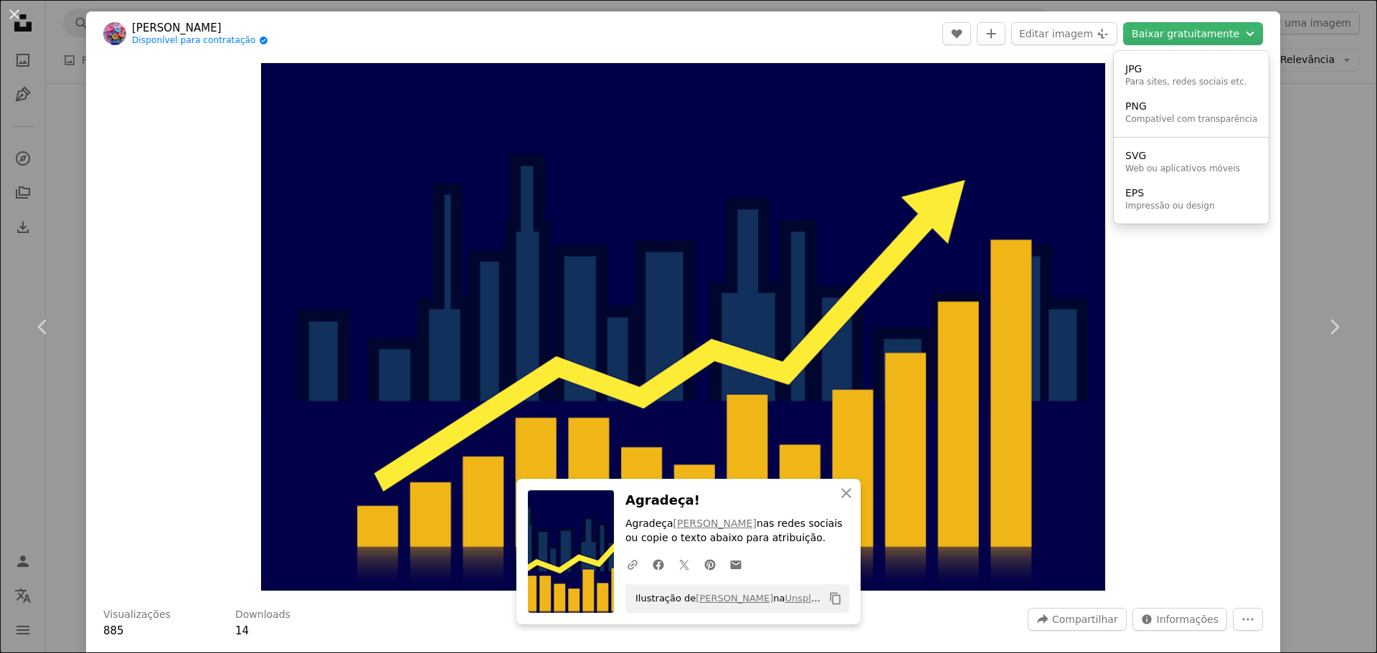
click at [1228, 319] on dialog "An X shape Chevron left Chevron right An X shape Fechar Agradeça! Agradeça [PER…" at bounding box center [688, 326] width 1377 height 653
